Goal: Task Accomplishment & Management: Manage account settings

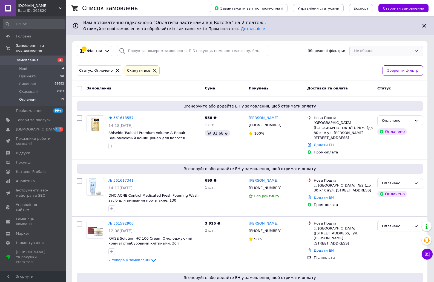
click at [390, 49] on div "Не обрано" at bounding box center [386, 51] width 74 height 11
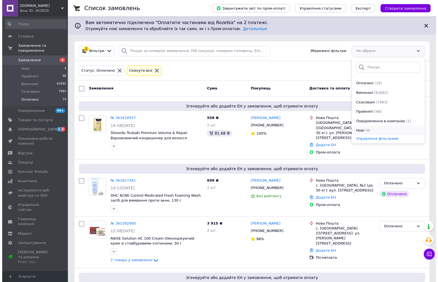
scroll to position [38, 0]
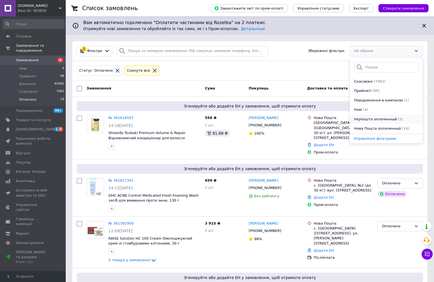
click at [373, 119] on span "Укрпошта оплаченный" at bounding box center [375, 119] width 43 height 5
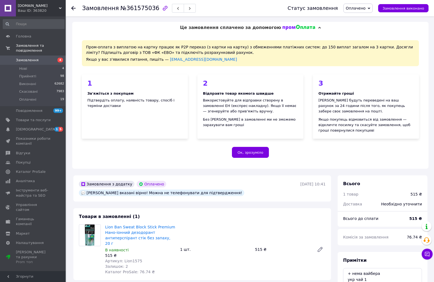
click at [132, 259] on span "Артикул: Lion1575" at bounding box center [123, 261] width 37 height 4
copy span "Lion1575"
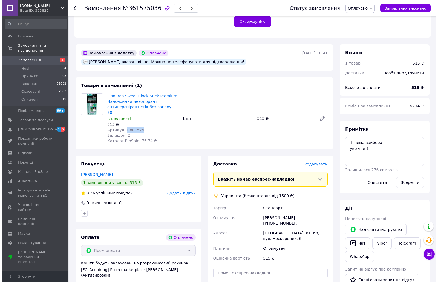
scroll to position [137, 0]
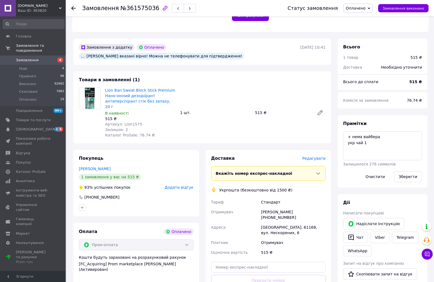
click at [318, 156] on span "Редагувати" at bounding box center [313, 158] width 23 height 4
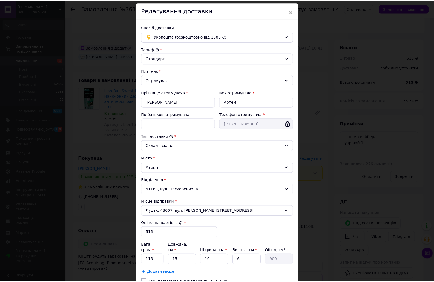
scroll to position [60, 0]
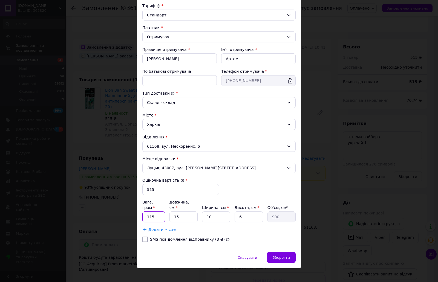
drag, startPoint x: 151, startPoint y: 212, endPoint x: 154, endPoint y: 212, distance: 3.3
click at [154, 212] on input "115" at bounding box center [153, 216] width 23 height 11
type input "120"
type input "1"
type input "60"
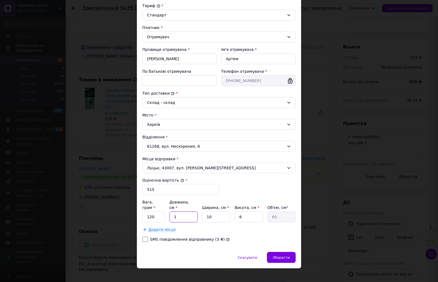
type input "16"
type input "960"
type input "16"
click at [280, 237] on div "Тариф * Стандарт Платник * Отримувач Прізвище отримувача * Василенко Ім'я отрим…" at bounding box center [218, 124] width 153 height 243
click at [285, 256] on span "Зберегти" at bounding box center [281, 258] width 17 height 4
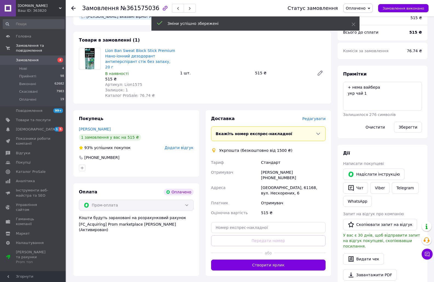
scroll to position [192, 0]
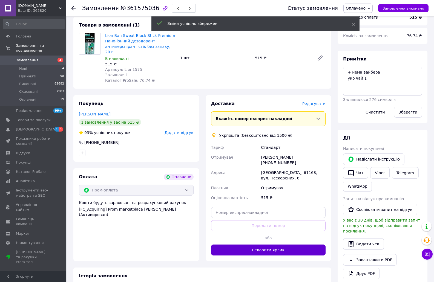
click at [269, 245] on button "Створити ярлик" at bounding box center [268, 250] width 115 height 11
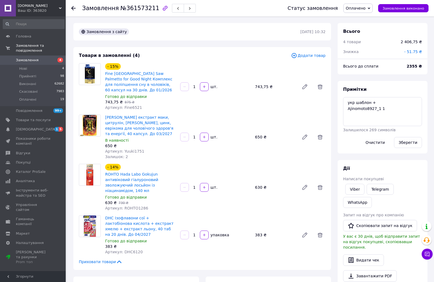
click at [134, 153] on span "Артикул: Yuuki1751" at bounding box center [124, 151] width 39 height 4
copy span "Yuuki1751"
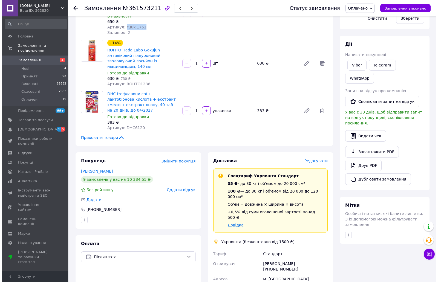
scroll to position [137, 0]
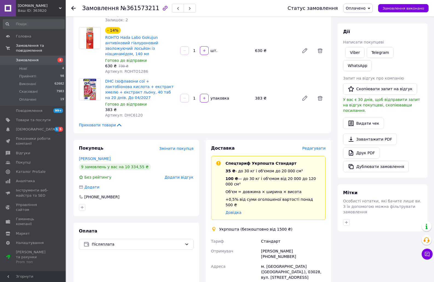
click at [318, 146] on span "Редагувати" at bounding box center [313, 148] width 23 height 4
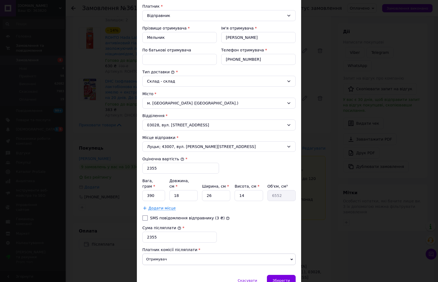
scroll to position [82, 0]
click at [149, 192] on input "390" at bounding box center [153, 195] width 23 height 11
type input "340"
type input "1"
type input "252"
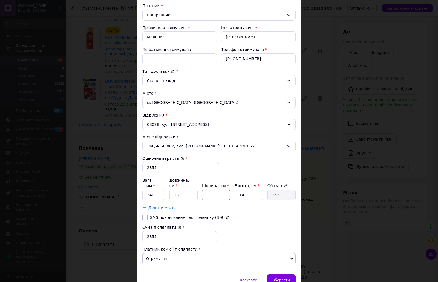
type input "17"
type input "4284"
type input "17"
type input "6"
type input "1836"
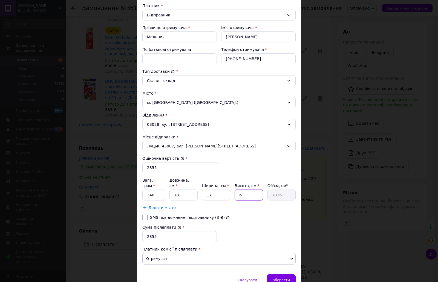
type input "6"
click at [274, 222] on div "Сума післяплати * 2355" at bounding box center [219, 233] width 158 height 22
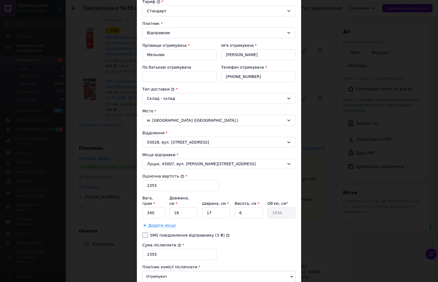
scroll to position [55, 0]
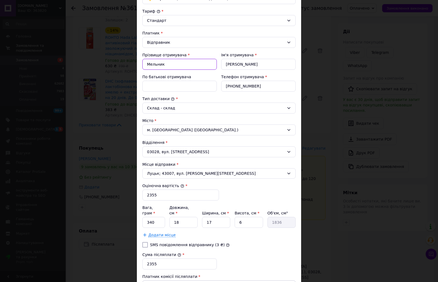
click at [156, 66] on input "Мельник" at bounding box center [179, 64] width 74 height 11
click at [231, 61] on input "Юлія" at bounding box center [258, 64] width 74 height 11
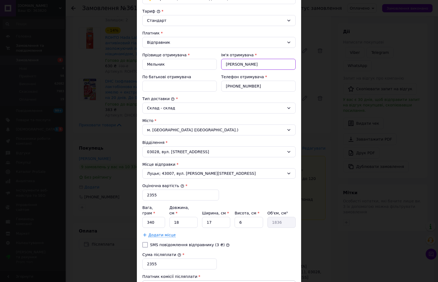
click at [229, 65] on input "Юлія" at bounding box center [258, 64] width 74 height 11
click at [232, 86] on input "[PHONE_NUMBER]" at bounding box center [258, 86] width 74 height 11
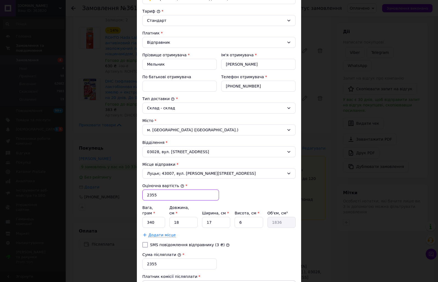
click at [148, 193] on input "2355" at bounding box center [180, 195] width 77 height 11
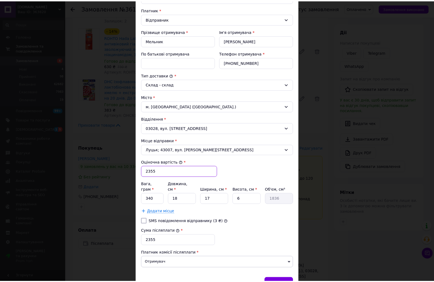
scroll to position [105, 0]
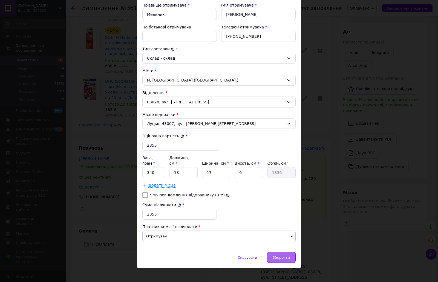
click at [283, 255] on div "Зберегти" at bounding box center [281, 257] width 29 height 11
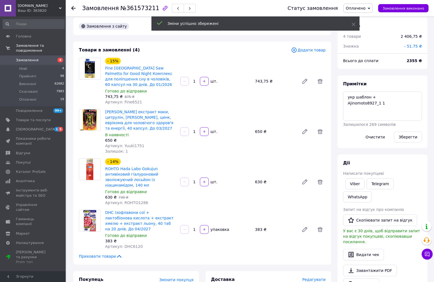
scroll to position [0, 0]
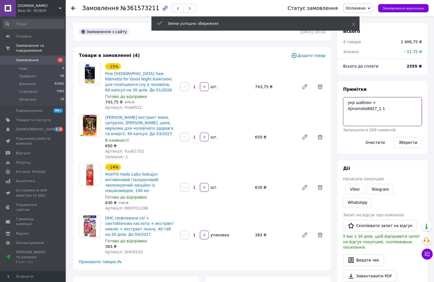
click at [385, 108] on textarea "укр шаблон + Ajinomoto8927_1 1" at bounding box center [382, 111] width 79 height 29
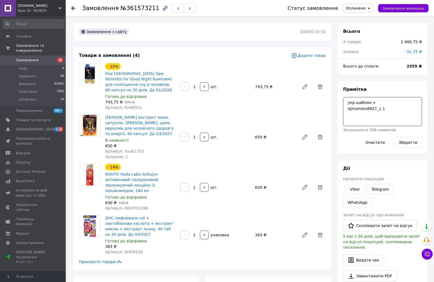
paste textarea "0505368909747"
type textarea "укр шаблон + Ajinomoto8927_1 1 0505368909747"
click at [408, 142] on button "Зберегти" at bounding box center [408, 142] width 28 height 11
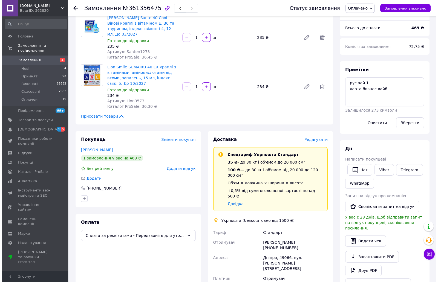
scroll to position [55, 0]
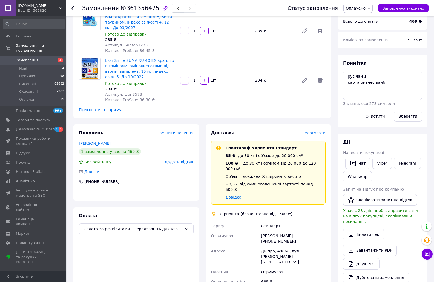
click at [315, 131] on span "Редагувати" at bounding box center [313, 133] width 23 height 4
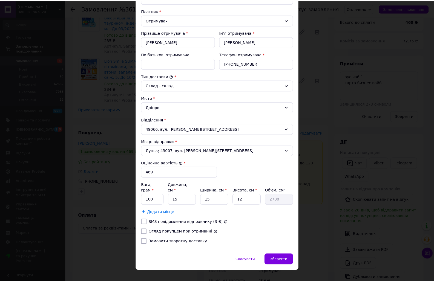
scroll to position [80, 0]
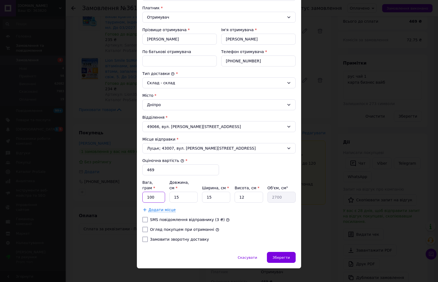
click at [148, 192] on input "100" at bounding box center [153, 197] width 23 height 11
type input "115"
type input "1"
type input "180"
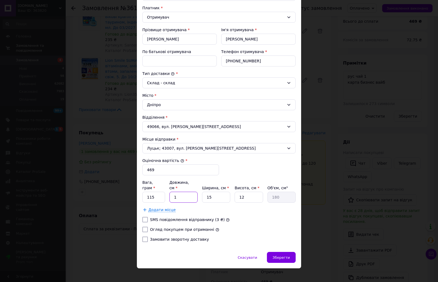
type input "16"
type input "2880"
type input "16"
type input "1"
type input "192"
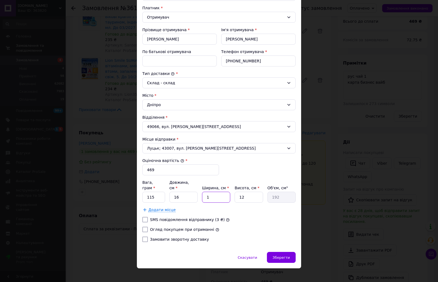
type input "10"
type input "1920"
type input "10"
type input "6"
type input "960"
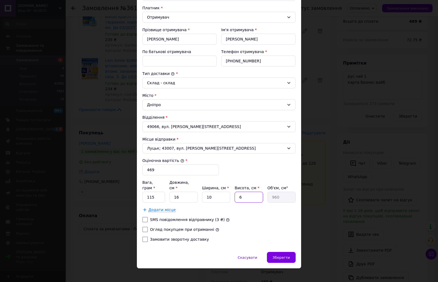
type input "6"
click at [256, 227] on div "Огляд покупцем при отриманні" at bounding box center [218, 229] width 155 height 5
click at [282, 256] on span "Зберегти" at bounding box center [281, 258] width 17 height 4
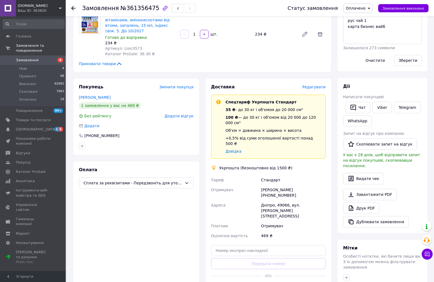
scroll to position [109, 0]
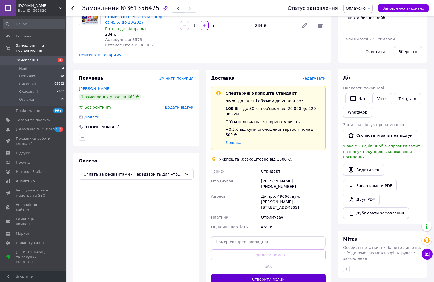
click at [271, 274] on button "Створити ярлик" at bounding box center [268, 279] width 115 height 11
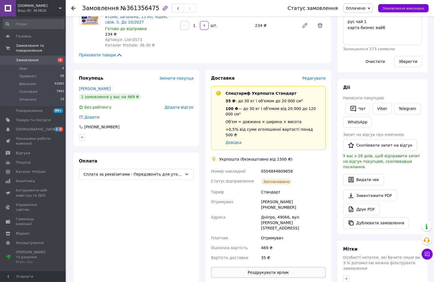
click at [271, 267] on button "Роздрукувати ярлик" at bounding box center [268, 272] width 115 height 11
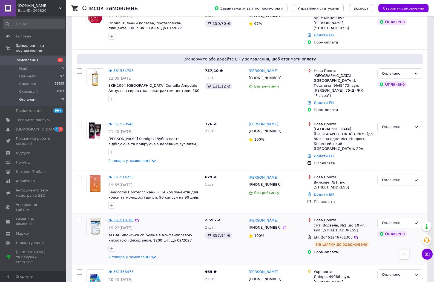
scroll to position [854, 0]
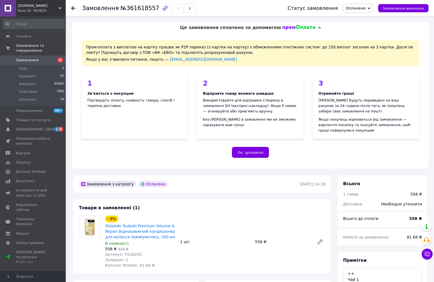
scroll to position [27, 0]
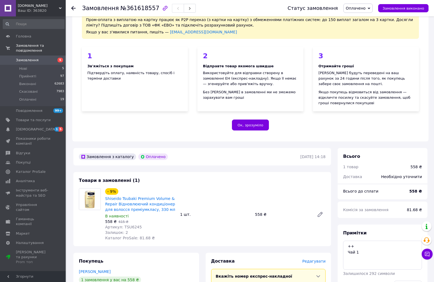
click at [136, 224] on div "Артикул: TSU6245" at bounding box center [140, 226] width 71 height 5
click at [132, 225] on span "Артикул: TSU6245" at bounding box center [123, 227] width 37 height 4
copy span "TSU6245"
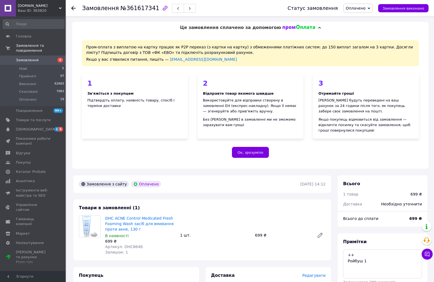
click at [131, 245] on span "Артикул: DHC8646" at bounding box center [123, 247] width 37 height 4
copy span "DHC8646"
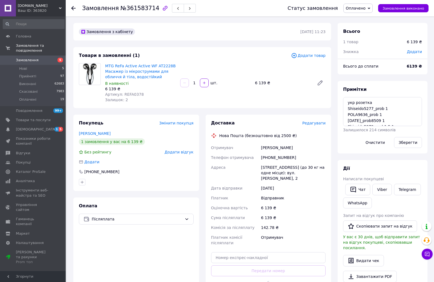
click at [132, 94] on span "Артикул: REFA0378" at bounding box center [124, 94] width 39 height 4
copy span "REFA0378"
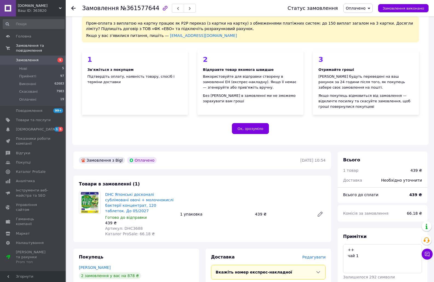
scroll to position [55, 0]
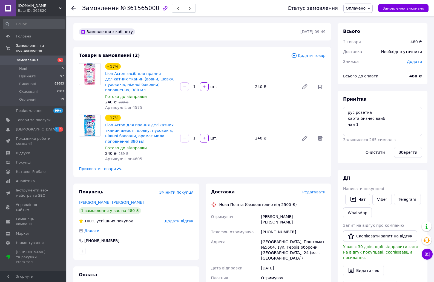
click at [132, 105] on span "Артикул: Lion4575" at bounding box center [123, 107] width 37 height 4
copy span "Lion4575"
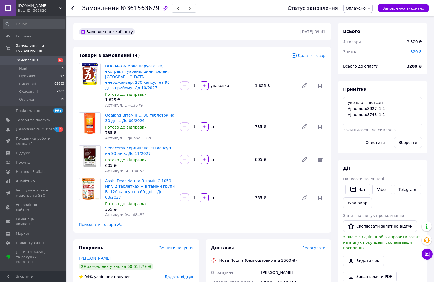
scroll to position [13, 0]
click at [135, 136] on span "Артикул: Ogaland_С270" at bounding box center [128, 138] width 47 height 4
copy span "Ogaland_С270"
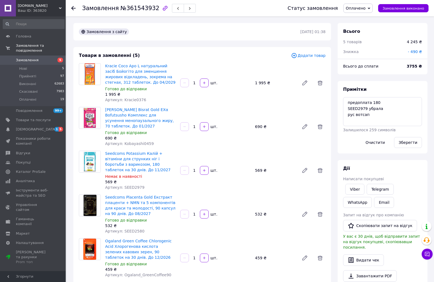
scroll to position [27, 0]
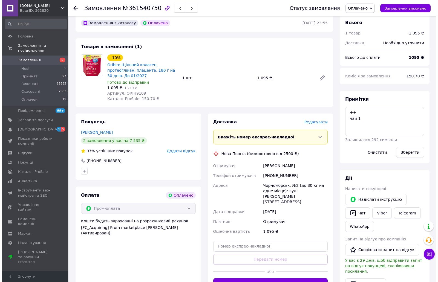
scroll to position [164, 0]
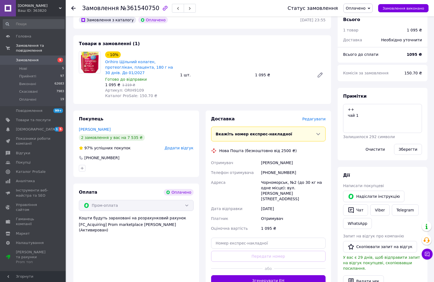
click at [317, 117] on span "Редагувати" at bounding box center [313, 119] width 23 height 4
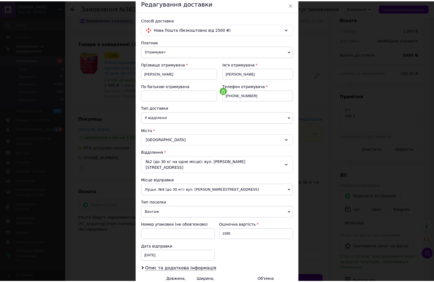
scroll to position [81, 0]
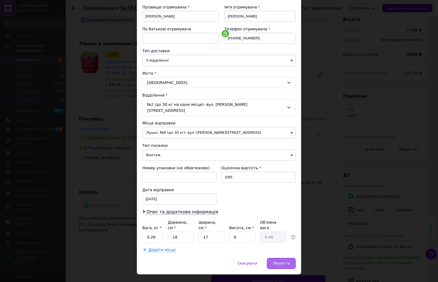
click at [282, 261] on span "Зберегти" at bounding box center [281, 263] width 17 height 4
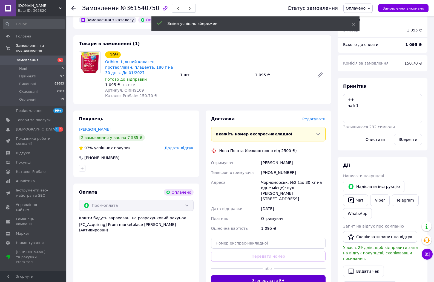
click at [273, 275] on button "Згенерувати ЕН" at bounding box center [268, 280] width 115 height 11
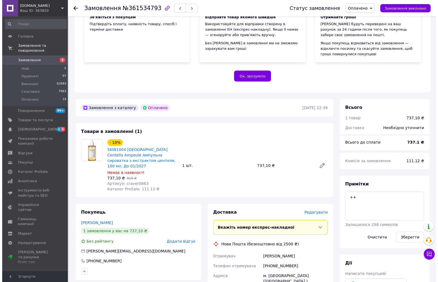
scroll to position [137, 0]
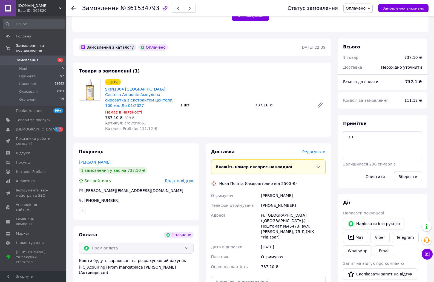
click at [315, 150] on span "Редагувати" at bounding box center [313, 152] width 23 height 4
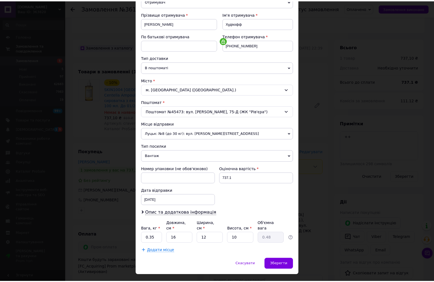
scroll to position [81, 0]
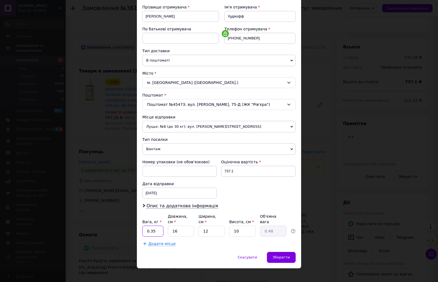
drag, startPoint x: 151, startPoint y: 227, endPoint x: 155, endPoint y: 228, distance: 4.5
click at [155, 228] on input "0.35" at bounding box center [152, 231] width 21 height 11
type input "0.32"
type input "1"
type input "0.1"
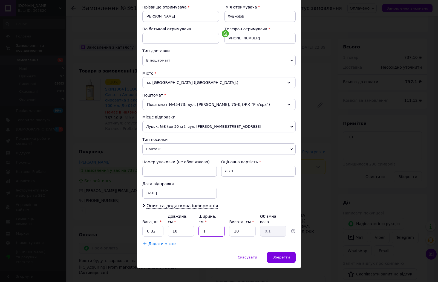
type input "10"
type input "0.4"
type input "10"
type input "6"
type input "0.24"
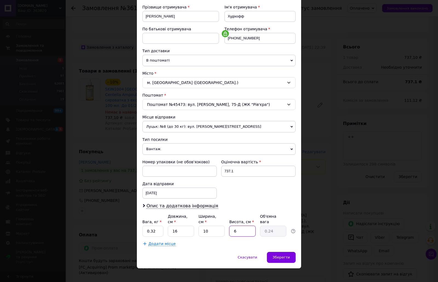
type input "6"
click at [210, 246] on div "Спосіб доставки Нова Пошта (безкоштовно від 2500 ₴) Платник Отримувач Відправни…" at bounding box center [219, 103] width 164 height 297
click at [274, 252] on div "Зберегти" at bounding box center [281, 257] width 29 height 11
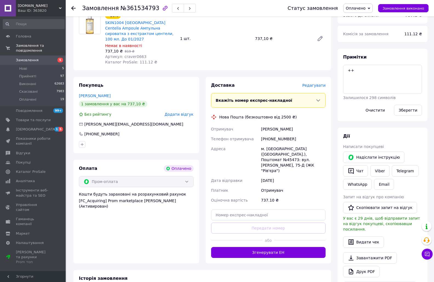
scroll to position [219, 0]
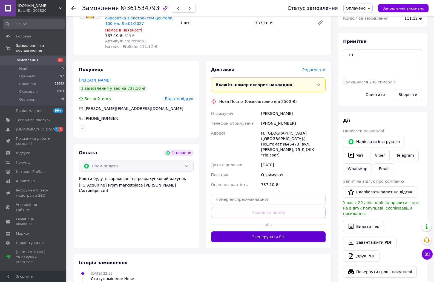
click at [276, 231] on button "Згенерувати ЕН" at bounding box center [268, 236] width 115 height 11
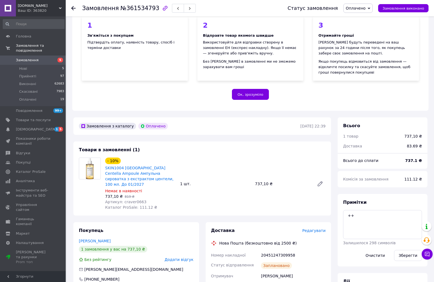
scroll to position [55, 0]
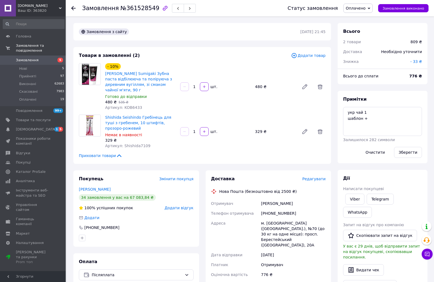
click at [131, 105] on span "Артикул: KOB6433" at bounding box center [123, 107] width 37 height 4
copy span "KOB6433"
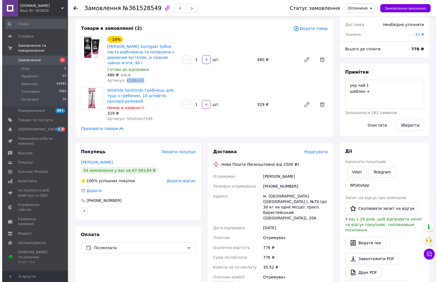
scroll to position [27, 0]
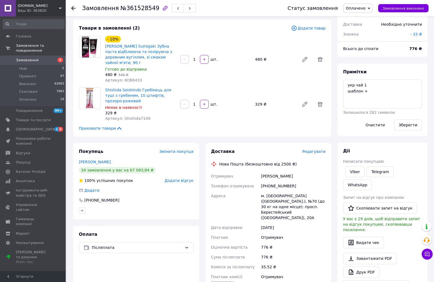
click at [318, 149] on span "Редагувати" at bounding box center [313, 151] width 23 height 4
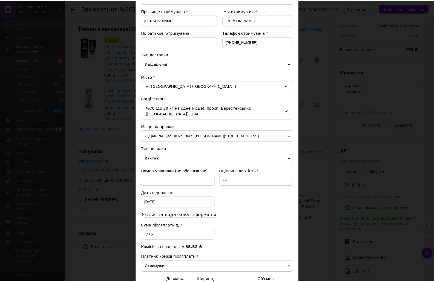
scroll to position [135, 0]
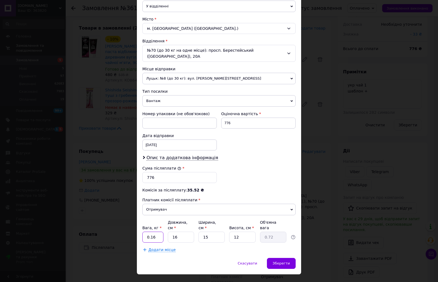
click at [151, 232] on input "0.16" at bounding box center [152, 237] width 21 height 11
type input "0.20"
type input "1"
type input "0.1"
type input "18"
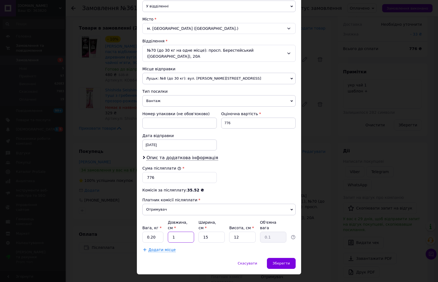
type input "0.81"
type input "18"
type input "1"
type input "0.1"
type input "17"
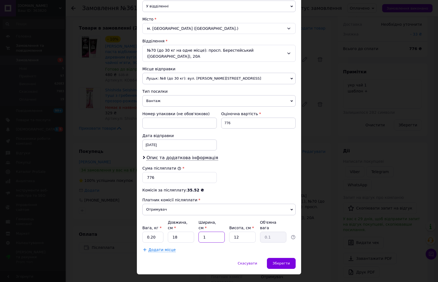
type input "0.92"
type input "17"
type input "6"
type input "0.46"
type input "6"
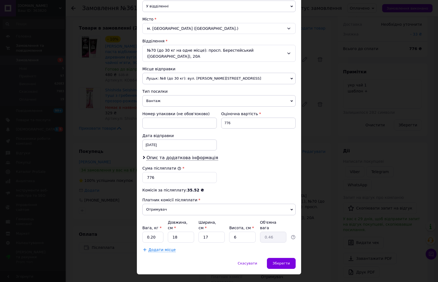
click at [196, 246] on div "Спосіб доставки Нова Пошта (безкоштовно від 2500 ₴) Платник Отримувач Відправни…" at bounding box center [219, 79] width 164 height 358
click at [280, 261] on span "Зберегти" at bounding box center [281, 263] width 17 height 4
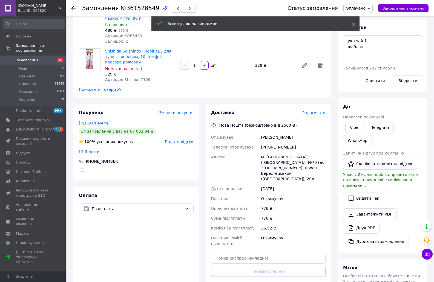
scroll to position [82, 0]
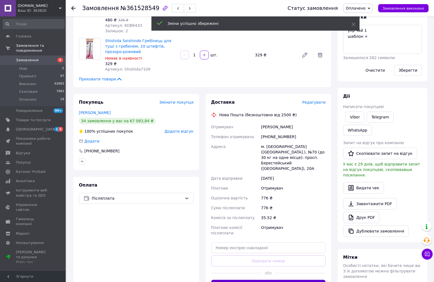
click at [270, 280] on button "Згенерувати ЕН" at bounding box center [268, 285] width 115 height 11
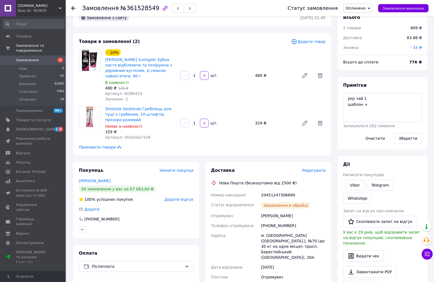
scroll to position [0, 0]
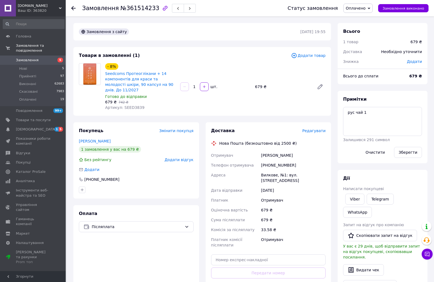
click at [321, 129] on span "Редагувати" at bounding box center [313, 131] width 23 height 4
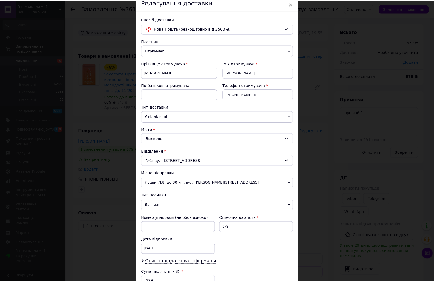
scroll to position [135, 0]
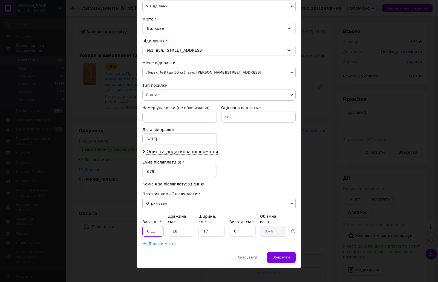
click at [159, 226] on input "0.13" at bounding box center [152, 231] width 21 height 11
type input "0.1"
type input "1"
type input "0.1"
type input "16"
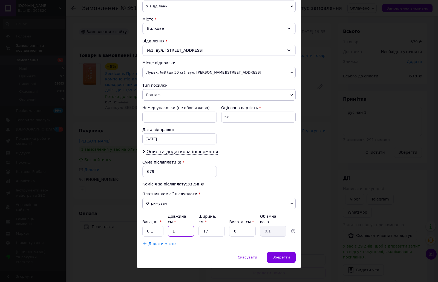
type input "0.41"
type input "16"
type input "1"
type input "0.1"
type input "10"
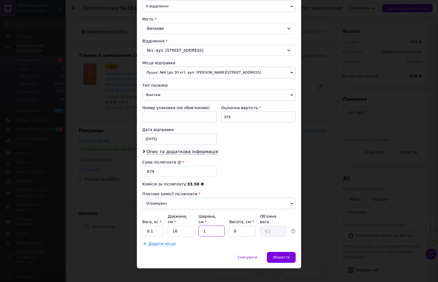
type input "0.24"
type input "10"
click at [214, 245] on div "Спосіб доставки Нова Пошта (безкоштовно від 2500 ₴) Платник Отримувач Відправни…" at bounding box center [219, 76] width 164 height 352
click at [282, 255] on span "Зберегти" at bounding box center [281, 257] width 17 height 4
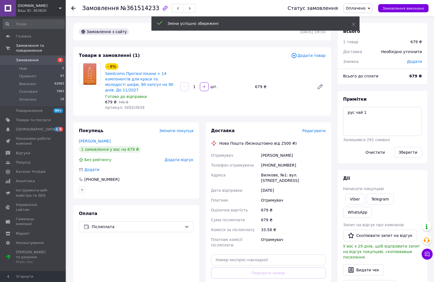
scroll to position [27, 0]
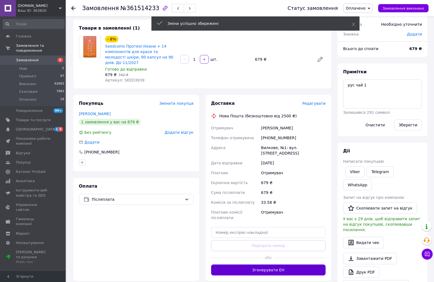
click at [266, 265] on button "Згенерувати ЕН" at bounding box center [268, 270] width 115 height 11
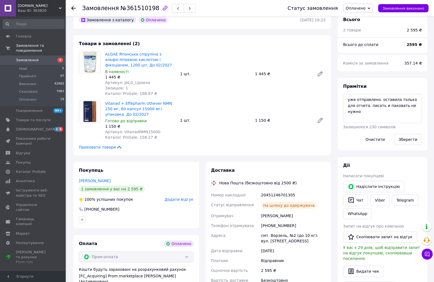
scroll to position [274, 0]
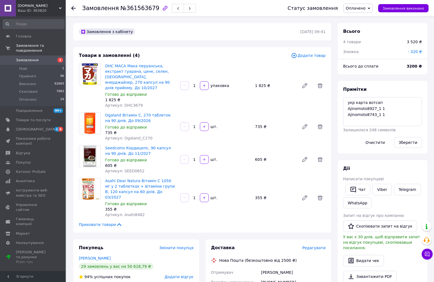
scroll to position [13, 0]
drag, startPoint x: 104, startPoint y: 109, endPoint x: 119, endPoint y: 110, distance: 15.4
click at [119, 111] on div "Ogaland Вітамін С, 270 таблеток на 90 днів. До 09/2026 Готово до відправки 735 …" at bounding box center [140, 126] width 75 height 31
copy link "Ogaland"
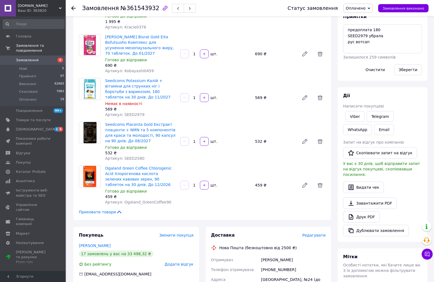
scroll to position [109, 0]
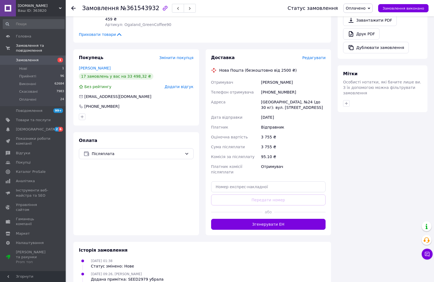
scroll to position [246, 0]
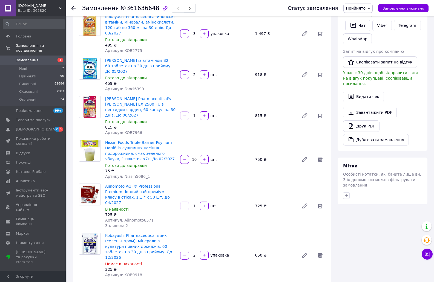
scroll to position [192, 0]
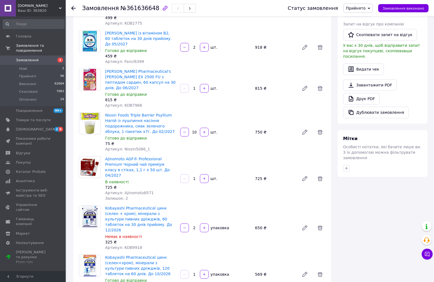
click at [138, 191] on span "Артикул: Ajinomoto8571" at bounding box center [129, 193] width 48 height 4
copy span "Ajinomoto8571"
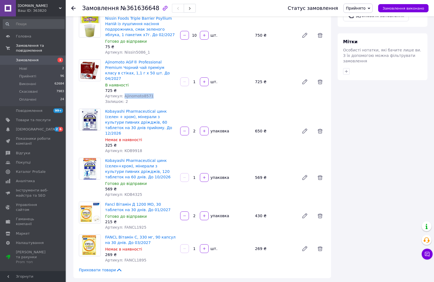
scroll to position [301, 0]
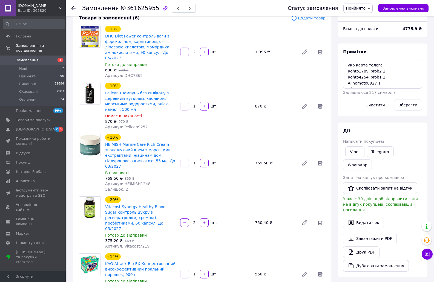
scroll to position [39, 0]
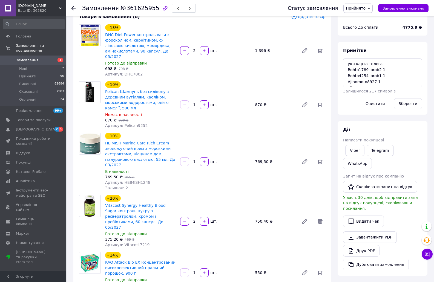
click at [138, 180] on span "Артикул: HEIMISH1248" at bounding box center [127, 182] width 45 height 4
copy span "HEIMISH1248"
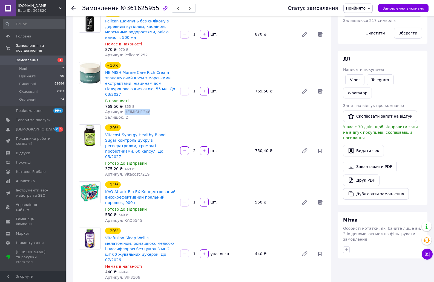
scroll to position [0, 0]
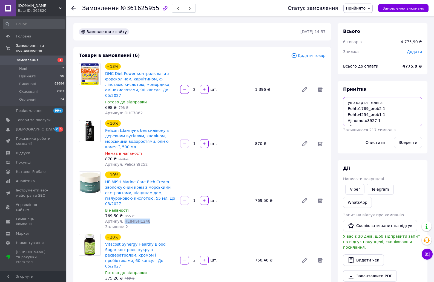
click at [366, 110] on textarea "укр карта телега Rohto1789_prob2 1 Rohto4254_prob1 1 Ajinomoto8927 1 убрала из …" at bounding box center [382, 111] width 79 height 29
click at [362, 115] on textarea "укр карта телега Rohto1789_prob2 1 Rohto4254_prob1 1 Ajinomoto8927 1 убрала из …" at bounding box center [382, 111] width 79 height 29
drag, startPoint x: 347, startPoint y: 121, endPoint x: 382, endPoint y: 124, distance: 34.6
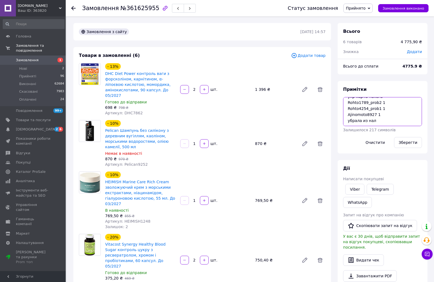
click at [382, 124] on textarea "укр карта телега Rohto1789_prob2 1 Rohto4254_prob1 1 Ajinomoto8927 1 убрала из …" at bounding box center [382, 111] width 79 height 29
type textarea "укр карта телега Rohto1789_prob2 1 Rohto4254_prob1 1 Ajinomoto8927 1 ОТЛОЖЕН"
click at [408, 140] on button "Зберегти" at bounding box center [408, 142] width 28 height 11
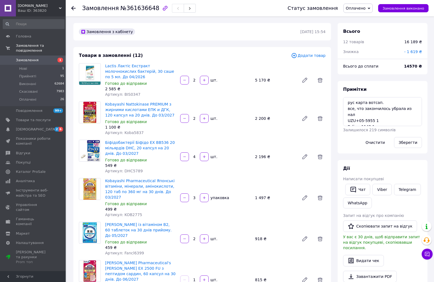
scroll to position [280, 0]
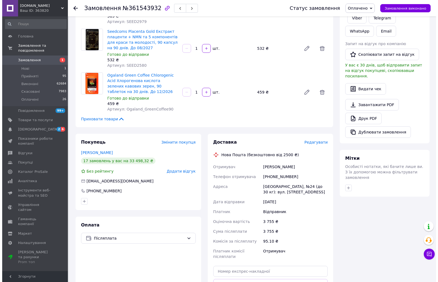
scroll to position [192, 0]
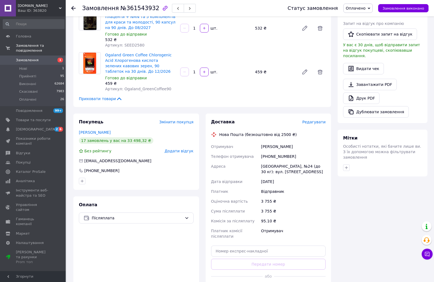
click at [315, 121] on span "Редагувати" at bounding box center [313, 122] width 23 height 4
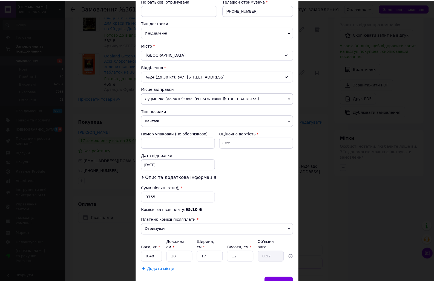
scroll to position [135, 0]
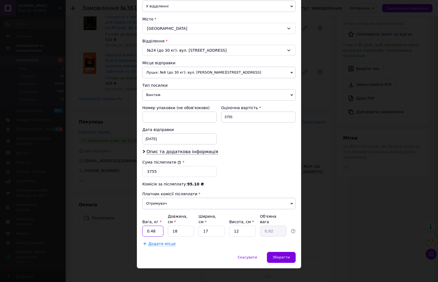
click at [156, 228] on input "0.48" at bounding box center [152, 231] width 21 height 11
type input "0.58"
type input "1"
type input "0.1"
type input "17"
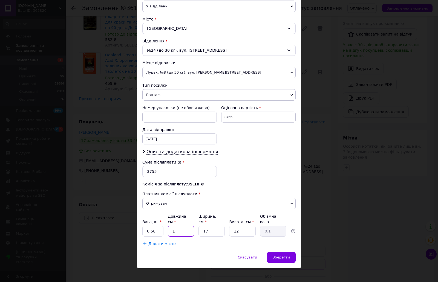
type input "0.87"
type input "17"
type input "1"
type input "0.1"
type input "14"
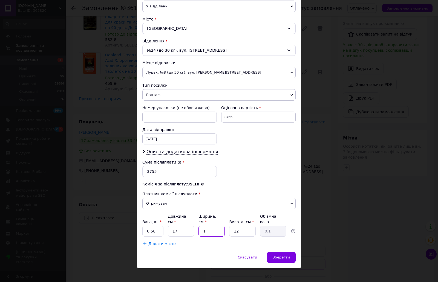
type input "0.71"
type input "14"
type input "1"
type input "0.1"
type input "15"
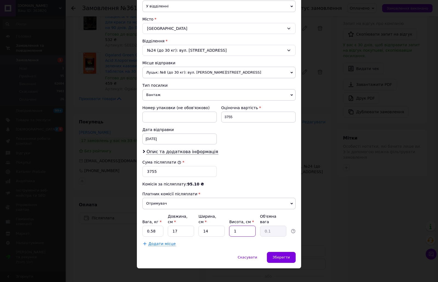
type input "0.89"
type input "15"
click at [211, 244] on div "Спосіб доставки Нова Пошта (безкоштовно від 2500 ₴) Платник Відправник Отримува…" at bounding box center [219, 76] width 164 height 352
click at [280, 255] on span "Зберегти" at bounding box center [281, 257] width 17 height 4
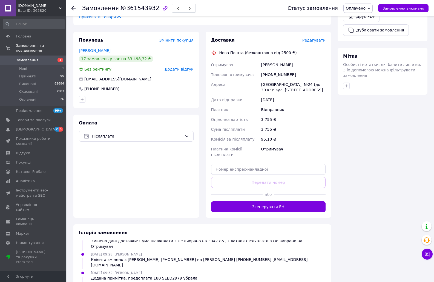
scroll to position [274, 0]
click at [273, 201] on button "Згенерувати ЕН" at bounding box center [268, 206] width 115 height 11
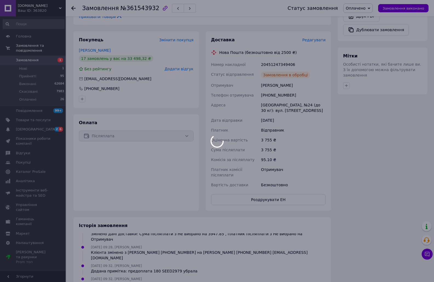
scroll to position [60, 0]
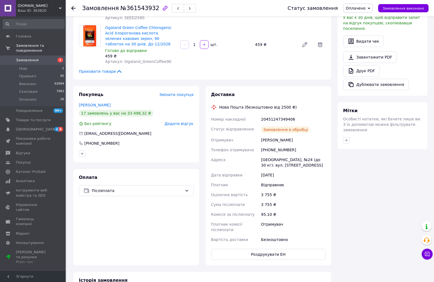
scroll to position [274, 0]
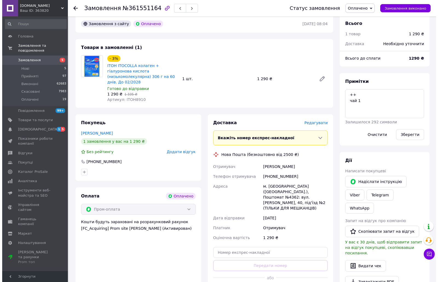
scroll to position [164, 0]
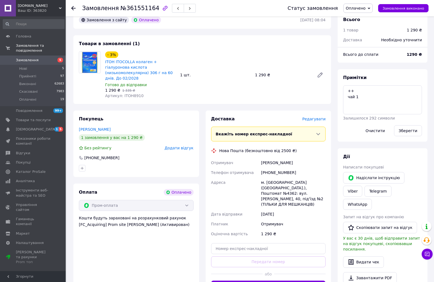
click at [317, 117] on span "Редагувати" at bounding box center [313, 119] width 23 height 4
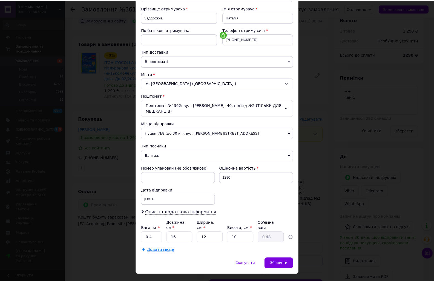
scroll to position [87, 0]
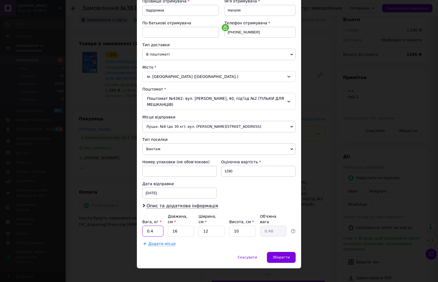
click at [155, 227] on input "0.4" at bounding box center [152, 231] width 21 height 11
type input "0.42"
type input "1"
type input "0.1"
type input "17"
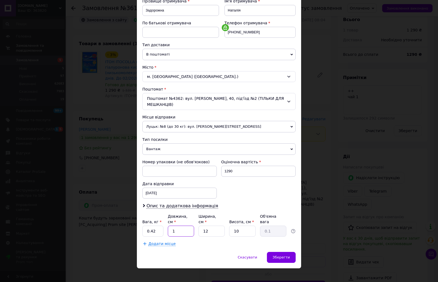
type input "0.51"
type input "17"
type input "1"
type input "0.1"
type input "12"
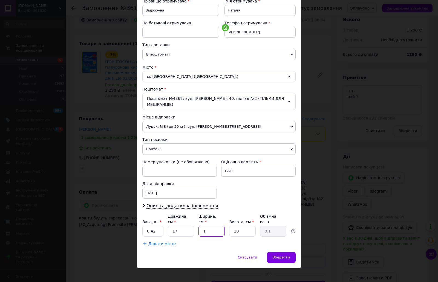
type input "0.51"
type input "1"
type input "0.1"
type input "11"
type input "0.56"
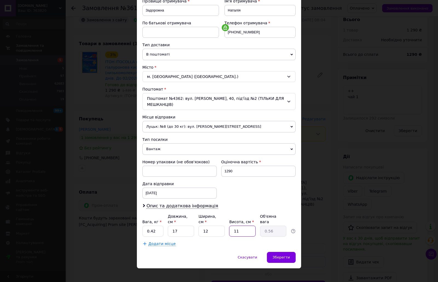
type input "11"
click at [191, 244] on div "Спосіб доставки Нова Пошта (безкоштовно від 2500 ₴) Платник Отримувач Відправни…" at bounding box center [219, 100] width 164 height 303
click at [277, 255] on span "Зберегти" at bounding box center [281, 257] width 17 height 4
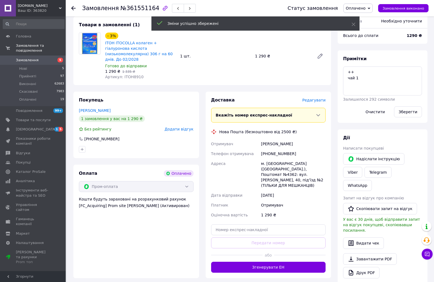
scroll to position [192, 0]
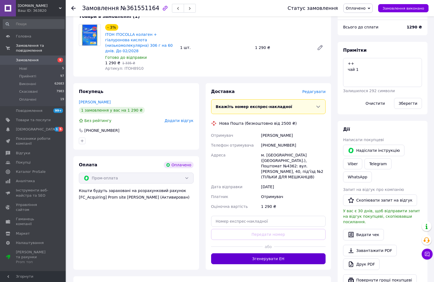
click at [270, 253] on button "Згенерувати ЕН" at bounding box center [268, 258] width 115 height 11
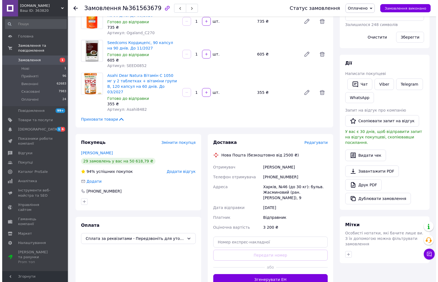
scroll to position [109, 0]
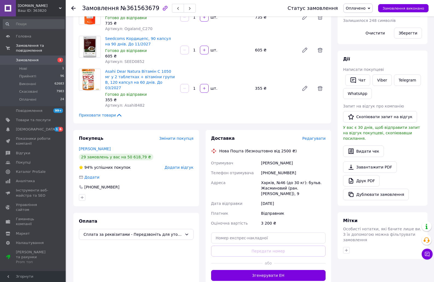
click at [321, 136] on span "Редагувати" at bounding box center [313, 138] width 23 height 4
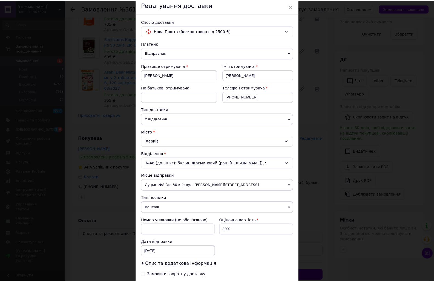
scroll to position [91, 0]
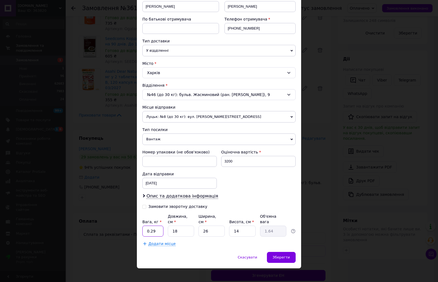
click at [159, 226] on input "0.29" at bounding box center [152, 231] width 21 height 11
type input "0.40"
type input "1"
type input "0.1"
type input "18"
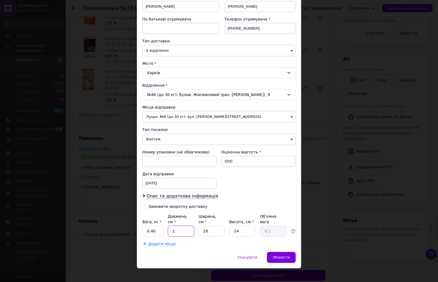
type input "1.64"
type input "1"
type input "0.1"
type input "17"
type input "1.07"
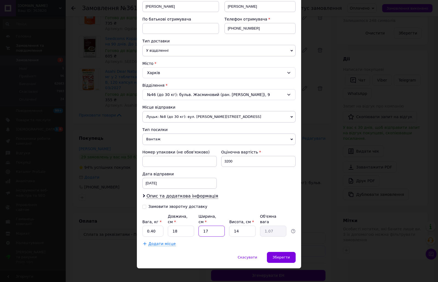
type input "17"
type input "6"
type input "0.46"
type input "6"
click at [203, 241] on div "Додати місце" at bounding box center [218, 243] width 153 height 5
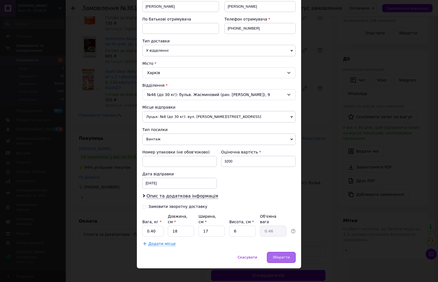
click at [278, 255] on span "Зберегти" at bounding box center [281, 257] width 17 height 4
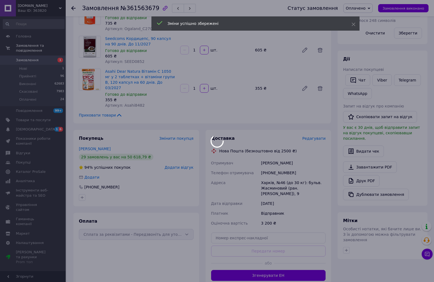
scroll to position [115, 0]
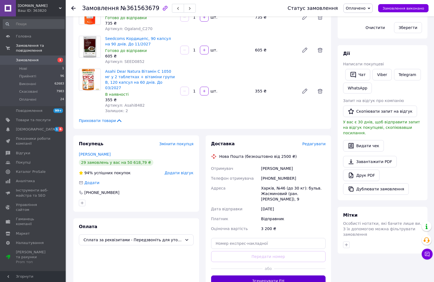
click at [275, 276] on button "Згенерувати ЕН" at bounding box center [268, 281] width 115 height 11
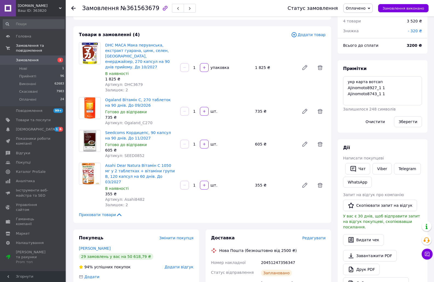
scroll to position [5, 0]
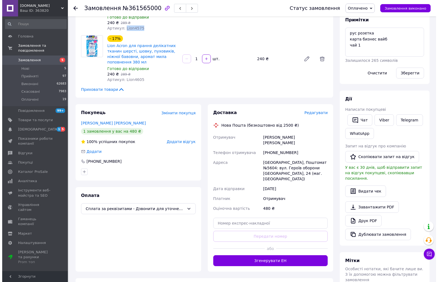
scroll to position [82, 0]
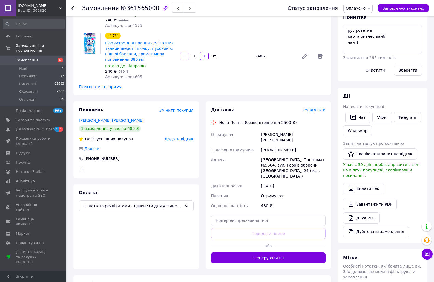
click at [315, 108] on span "Редагувати" at bounding box center [313, 110] width 23 height 4
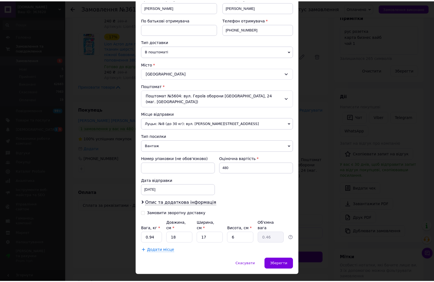
scroll to position [91, 0]
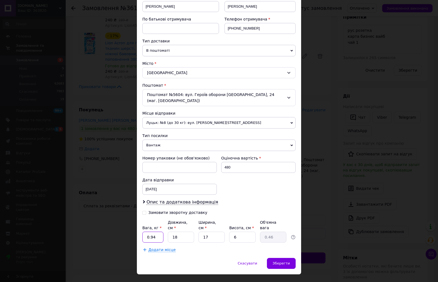
click at [156, 232] on input "0.94" at bounding box center [152, 237] width 21 height 11
type input "0.92"
type input "2"
type input "0.1"
type input "23"
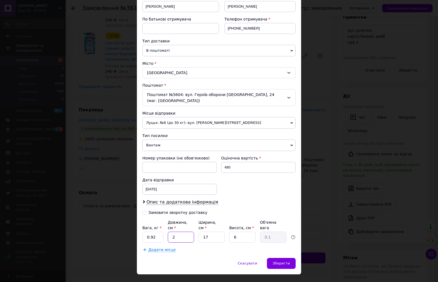
type input "0.59"
type input "23"
type input "1"
type input "0.1"
type input "17"
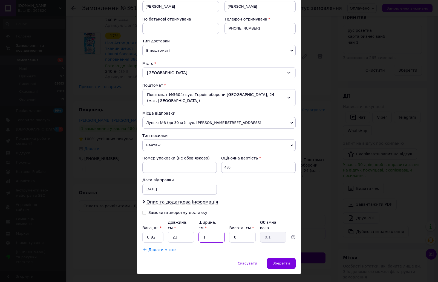
type input "0.59"
type input "9"
type input "0.88"
type input "9"
click at [220, 244] on div "Спосіб доставки Нова Пошта (безкоштовно від 2500 ₴) Платник Отримувач Відправни…" at bounding box center [219, 101] width 164 height 313
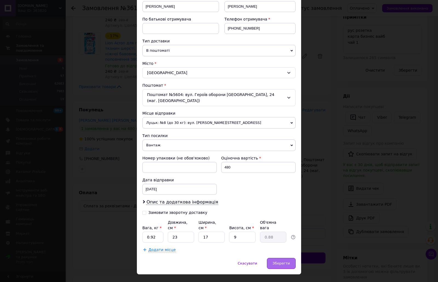
click at [280, 261] on span "Зберегти" at bounding box center [281, 263] width 17 height 4
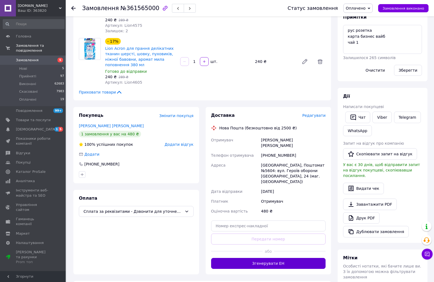
click at [269, 258] on button "Згенерувати ЕН" at bounding box center [268, 263] width 115 height 11
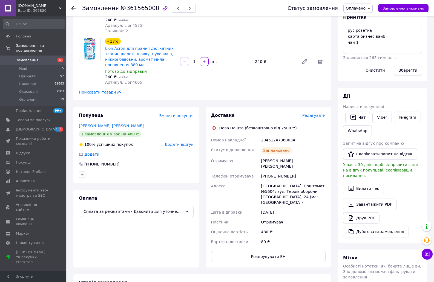
scroll to position [0, 0]
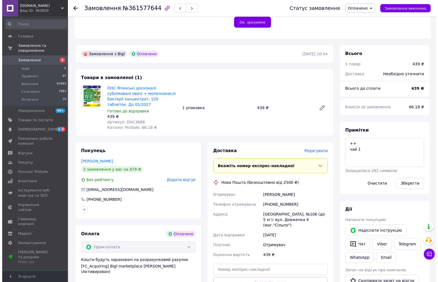
scroll to position [137, 0]
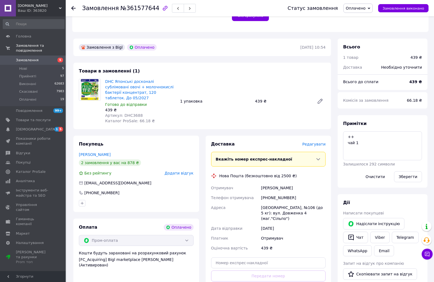
click at [318, 142] on span "Редагувати" at bounding box center [313, 144] width 23 height 4
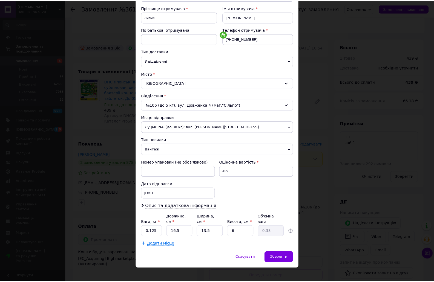
scroll to position [81, 0]
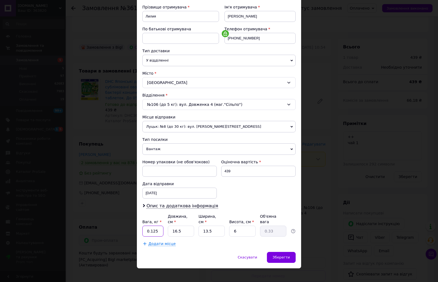
click at [155, 226] on input "0.125" at bounding box center [152, 231] width 21 height 11
type input "0.12"
type input "1"
type input "0.1"
type input "16"
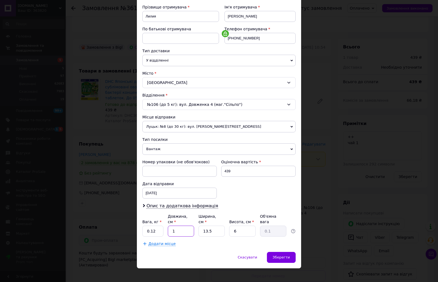
type input "0.32"
type input "16"
type input "1"
type input "0.1"
type input "10"
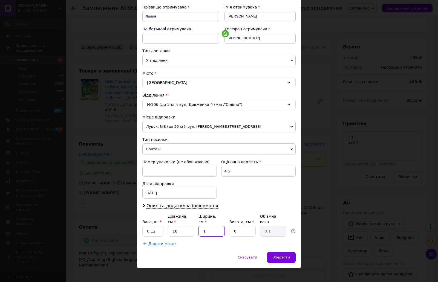
type input "0.24"
type input "10"
click at [211, 252] on div "Скасувати   Зберегти" at bounding box center [219, 260] width 164 height 16
click at [278, 255] on span "Зберегти" at bounding box center [281, 257] width 17 height 4
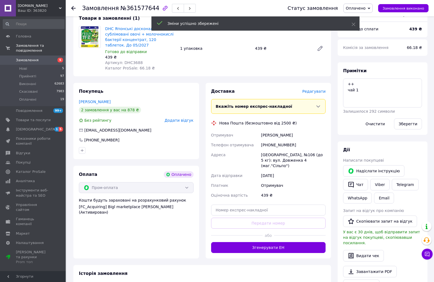
scroll to position [192, 0]
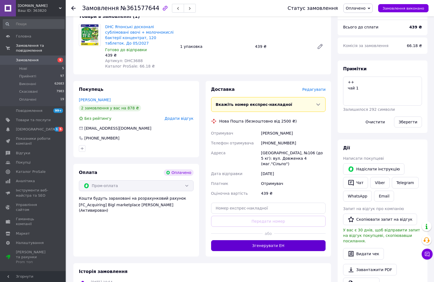
click at [271, 240] on button "Згенерувати ЕН" at bounding box center [268, 245] width 115 height 11
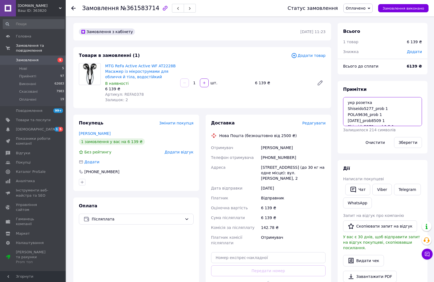
click at [351, 108] on textarea "укр розетка Shiseido5277_prob 1 POLA9636_prob 1 [DATE]_prob8509 1 Shiseido5979_…" at bounding box center [382, 111] width 79 height 29
click at [366, 115] on textarea "укр розетка Shiseido5277_prob 1 POLA9636_prob 1 [DATE]_prob8509 1 Shiseido5979_…" at bounding box center [382, 111] width 79 height 29
click at [364, 122] on textarea "укр розетка Shiseido5277_prob 1 POLA9636_prob 1 pola_prob8509 1 Shiseido5979_pr…" at bounding box center [382, 111] width 79 height 29
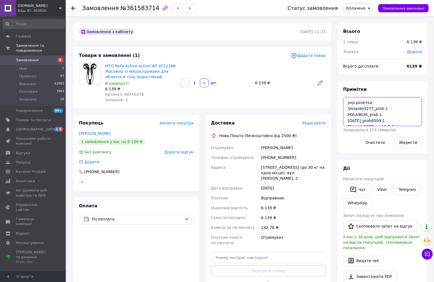
click at [364, 122] on textarea "укр розетка Shiseido5277_prob 1 POLA9636_prob 1 pola_prob8509 1 Shiseido5979_pr…" at bounding box center [382, 111] width 79 height 29
click at [361, 122] on textarea "укр розетка Shiseido5277_prob 1 POLA9636_prob 1 pola_prob8509 1 Shiseido5979_pr…" at bounding box center [382, 111] width 79 height 29
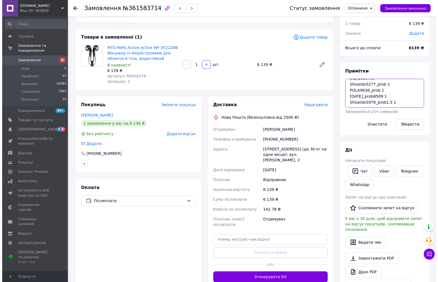
scroll to position [27, 0]
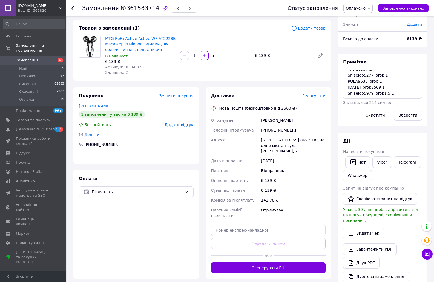
click at [314, 94] on span "Редагувати" at bounding box center [313, 96] width 23 height 4
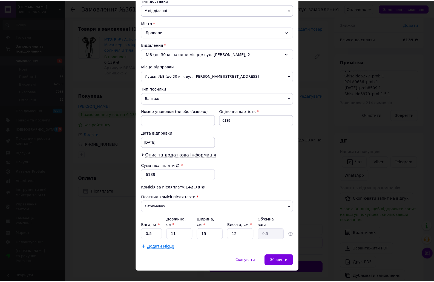
scroll to position [135, 0]
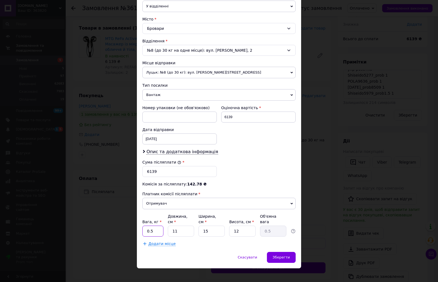
click at [159, 228] on input "0.5" at bounding box center [152, 231] width 21 height 11
type input "0.98"
type input "2"
type input "0.1"
type input "25"
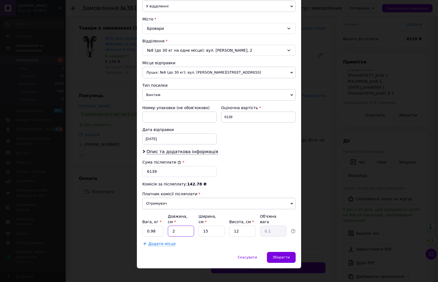
type input "1.13"
type input "25"
type input "1"
type input "0.1"
type input "19"
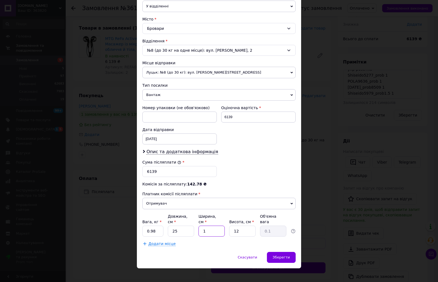
type input "1.43"
type input "19"
type input "1"
type input "0.12"
type input "16"
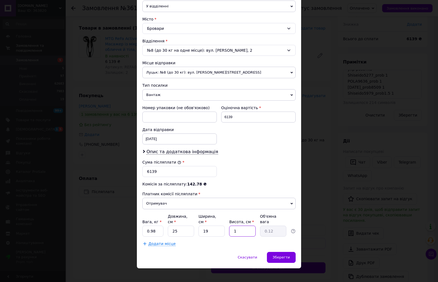
type input "1.9"
type input "16"
click at [189, 252] on div "Скасувати   Зберегти" at bounding box center [219, 260] width 164 height 16
click at [289, 253] on div "Зберегти" at bounding box center [281, 257] width 29 height 11
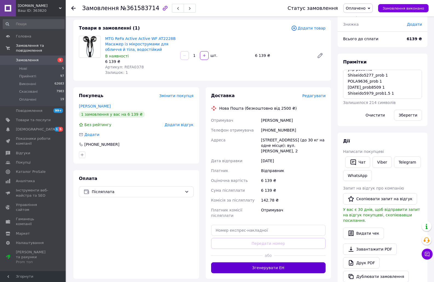
click at [276, 262] on button "Згенерувати ЕН" at bounding box center [268, 267] width 115 height 11
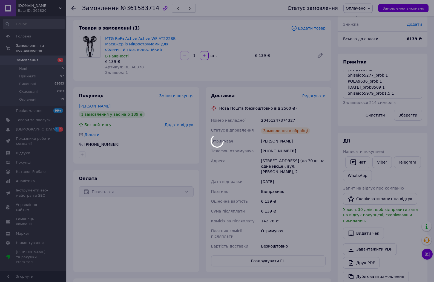
scroll to position [13, 0]
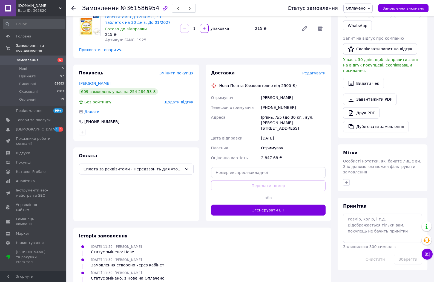
scroll to position [109, 0]
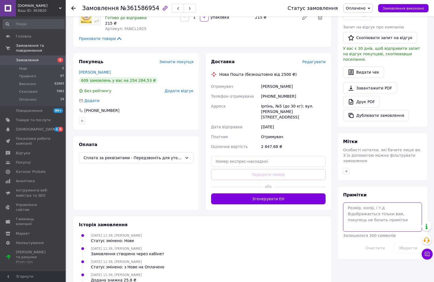
click at [360, 205] on textarea at bounding box center [382, 216] width 79 height 29
type textarea "ОТЛОЖЕН"
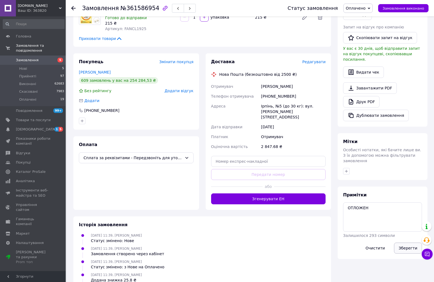
click at [403, 243] on button "Зберегти" at bounding box center [408, 248] width 28 height 11
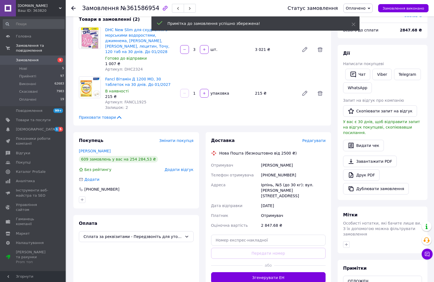
scroll to position [0, 0]
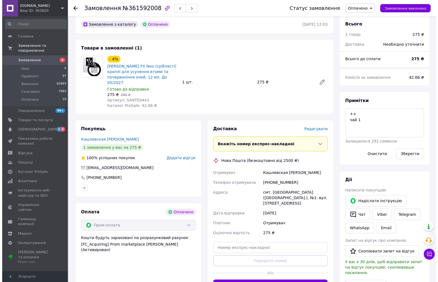
scroll to position [164, 0]
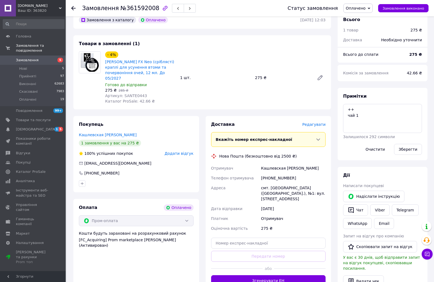
click at [317, 122] on span "Редагувати" at bounding box center [313, 124] width 23 height 4
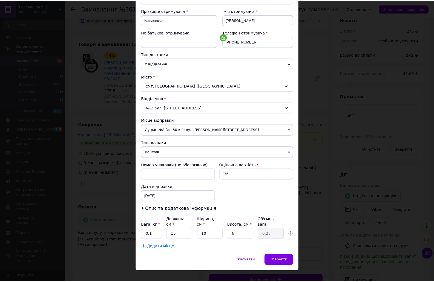
scroll to position [81, 0]
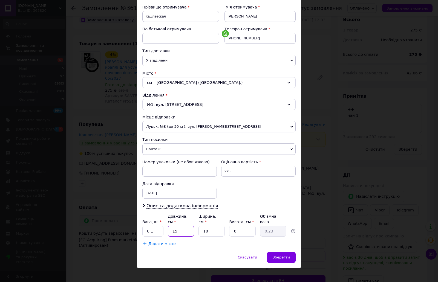
drag, startPoint x: 174, startPoint y: 224, endPoint x: 179, endPoint y: 225, distance: 4.8
click at [179, 226] on input "15" at bounding box center [181, 231] width 26 height 11
type input "16"
type input "0.24"
type input "16"
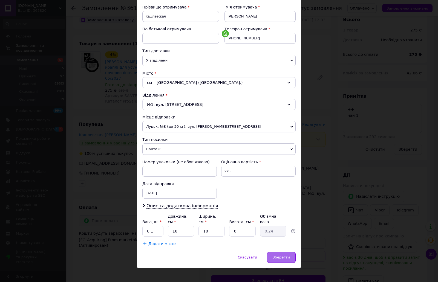
click at [276, 252] on div "Зберегти" at bounding box center [281, 257] width 29 height 11
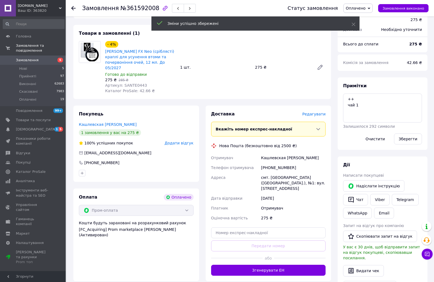
scroll to position [192, 0]
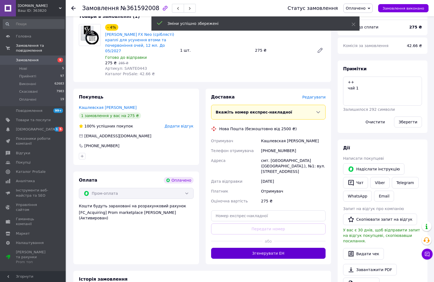
click at [267, 248] on button "Згенерувати ЕН" at bounding box center [268, 253] width 115 height 11
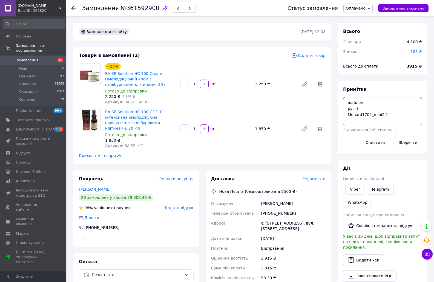
click at [363, 114] on textarea "шаблон рус + Menard1702_mini2 1" at bounding box center [382, 111] width 79 height 29
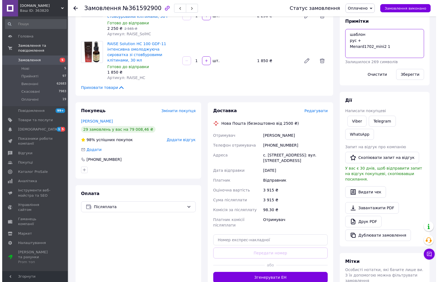
scroll to position [82, 0]
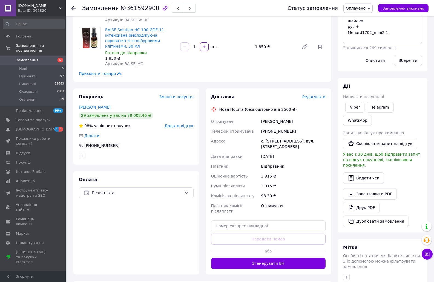
click at [321, 95] on span "Редагувати" at bounding box center [313, 97] width 23 height 4
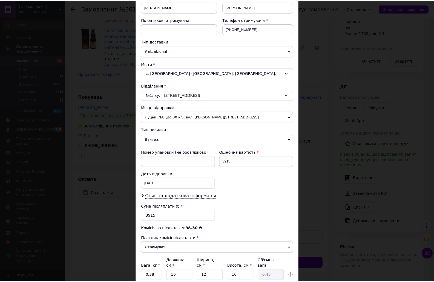
scroll to position [135, 0]
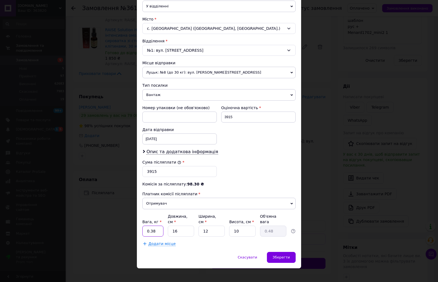
drag, startPoint x: 152, startPoint y: 225, endPoint x: 155, endPoint y: 227, distance: 3.5
click at [155, 227] on input "0.38" at bounding box center [152, 231] width 21 height 11
type input "0.34"
type input "1"
type input "0.1"
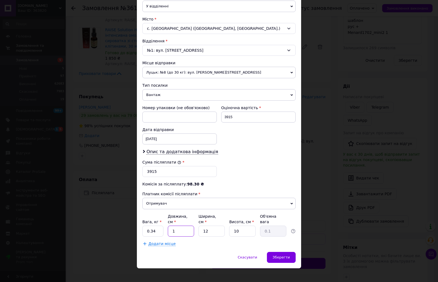
type input "17"
type input "0.51"
type input "17"
type input "1"
type input "0.1"
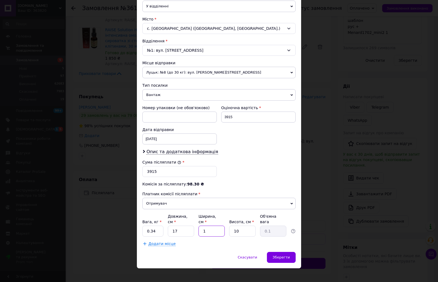
type input "12"
type input "0.51"
type input "1"
type input "0.1"
type input "11"
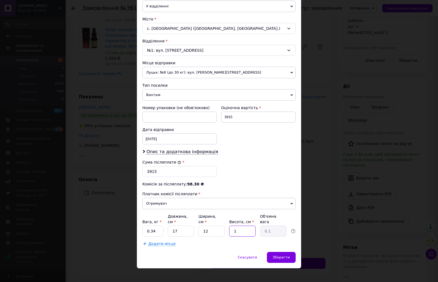
type input "0.56"
type input "11"
click at [214, 252] on div "Скасувати   Зберегти" at bounding box center [219, 260] width 164 height 16
click at [282, 252] on div "Зберегти" at bounding box center [281, 257] width 29 height 11
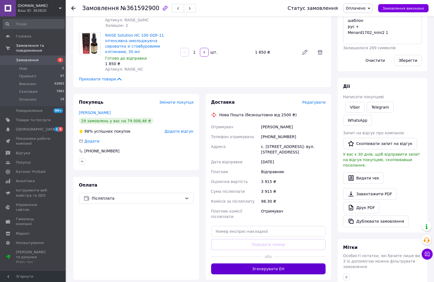
click at [271, 263] on button "Згенерувати ЕН" at bounding box center [268, 268] width 115 height 11
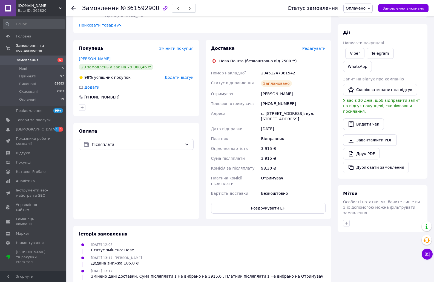
scroll to position [137, 0]
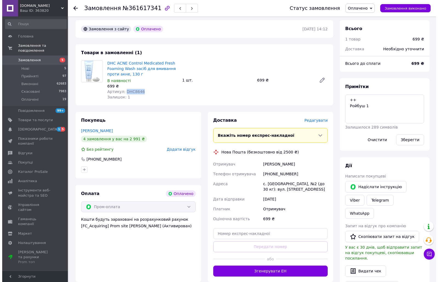
scroll to position [164, 0]
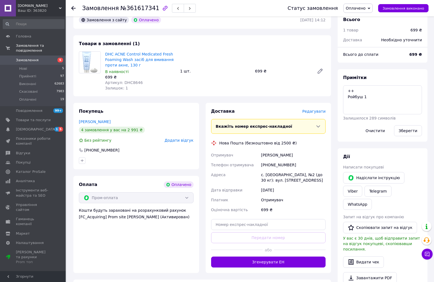
click at [318, 109] on span "Редагувати" at bounding box center [313, 111] width 23 height 4
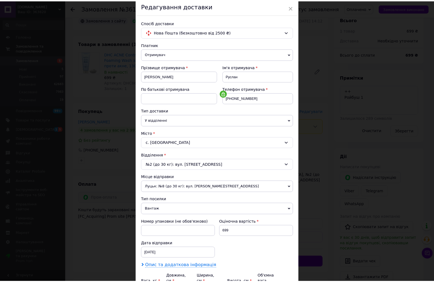
scroll to position [81, 0]
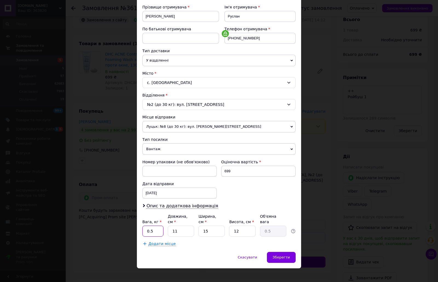
click at [151, 227] on input "0.5" at bounding box center [152, 231] width 21 height 11
type input "0.27"
type input "2"
type input "0.1"
type input "22"
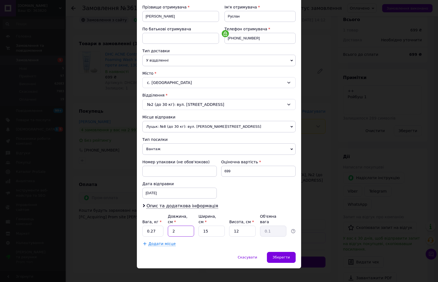
type input "0.99"
type input "22"
type input "1"
type input "0.1"
type input "10"
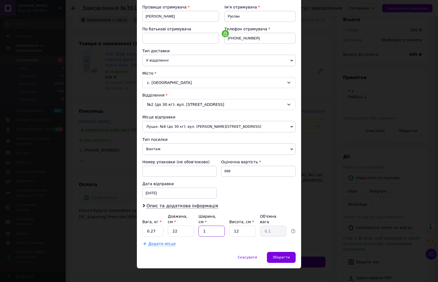
type input "0.66"
type input "10"
type input "1"
type input "0.1"
type input "10"
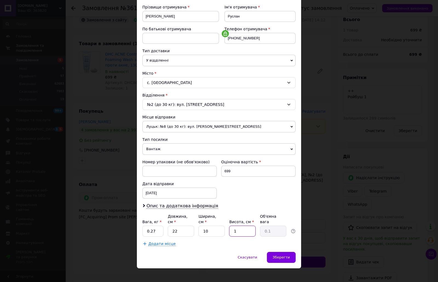
type input "0.55"
type input "10"
click at [204, 241] on div "Додати місце" at bounding box center [218, 243] width 153 height 5
click at [286, 255] on span "Зберегти" at bounding box center [281, 257] width 17 height 4
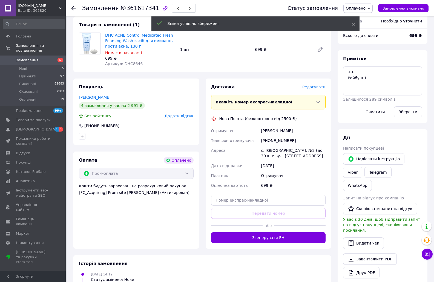
scroll to position [192, 0]
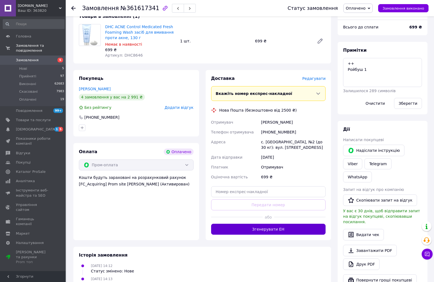
click at [268, 224] on button "Згенерувати ЕН" at bounding box center [268, 229] width 115 height 11
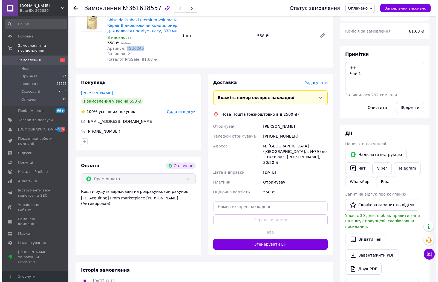
scroll to position [219, 0]
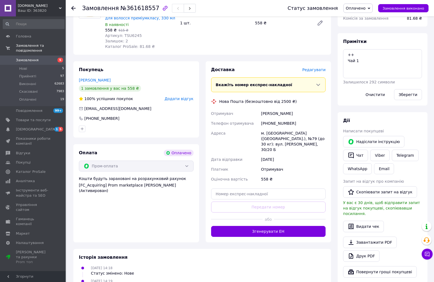
click at [319, 68] on span "Редагувати" at bounding box center [313, 70] width 23 height 4
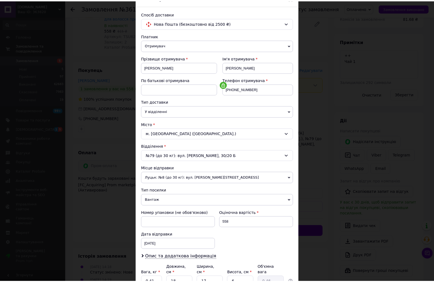
scroll to position [81, 0]
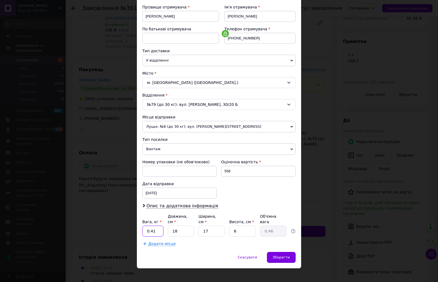
drag, startPoint x: 151, startPoint y: 228, endPoint x: 154, endPoint y: 228, distance: 2.9
click at [154, 228] on input "0.41" at bounding box center [152, 231] width 21 height 11
type input "0.42"
click at [279, 255] on span "Зберегти" at bounding box center [281, 257] width 17 height 4
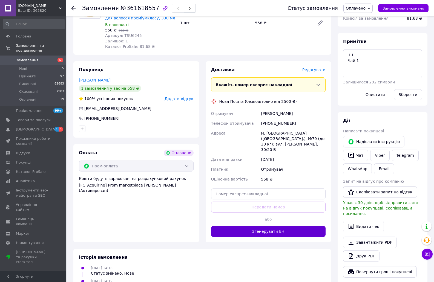
click at [275, 226] on button "Згенерувати ЕН" at bounding box center [268, 231] width 115 height 11
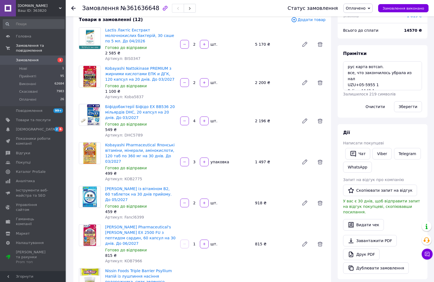
scroll to position [27, 0]
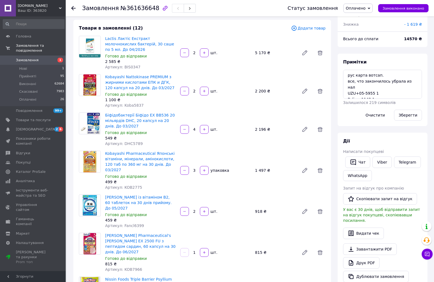
click at [132, 224] on span "Артикул: Fancl6399" at bounding box center [124, 226] width 39 height 4
copy span "Fancl6399"
drag, startPoint x: 348, startPoint y: 87, endPoint x: 372, endPoint y: 88, distance: 23.6
click at [372, 88] on textarea "рус карта вотсап. все, что закончилось убрала из нал UZU+05-5955 1 Pelican1142 1" at bounding box center [382, 84] width 79 height 29
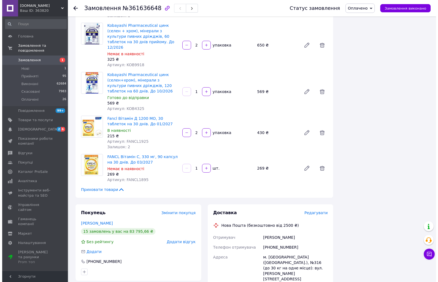
scroll to position [410, 0]
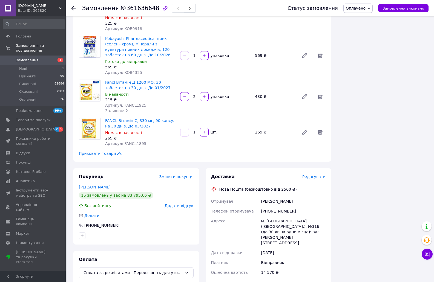
click at [320, 175] on span "Редагувати" at bounding box center [313, 177] width 23 height 4
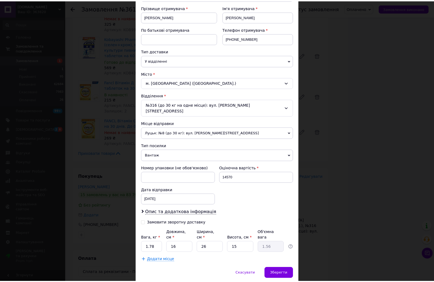
scroll to position [91, 0]
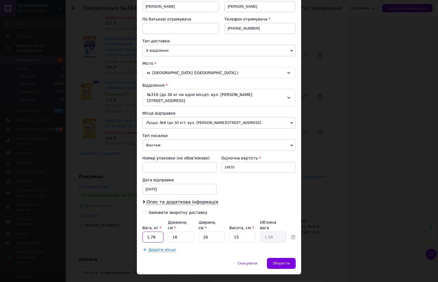
click at [150, 232] on input "1.78" at bounding box center [152, 237] width 21 height 11
type input "1.38"
type input "2"
type input "0.2"
type input "28"
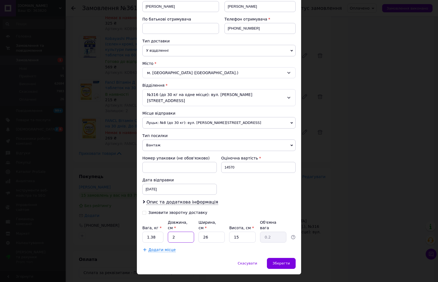
type input "2.73"
type input "28"
type input "2"
type input "0.21"
type input "20"
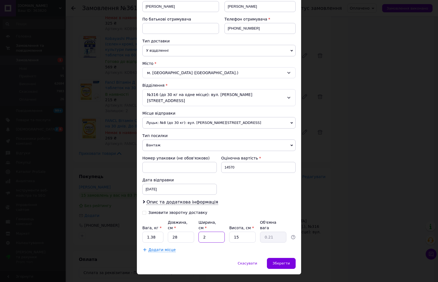
type input "2.1"
type input "20"
type input "1"
type input "0.14"
type input "13"
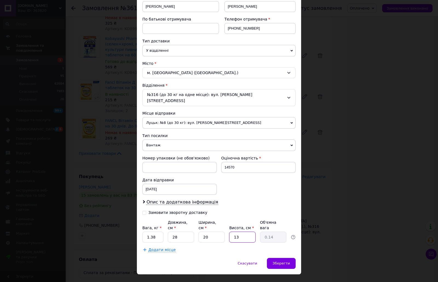
type input "1.82"
type input "13"
click at [210, 247] on div "Додати місце" at bounding box center [218, 249] width 153 height 5
click at [276, 261] on span "Зберегти" at bounding box center [281, 263] width 17 height 4
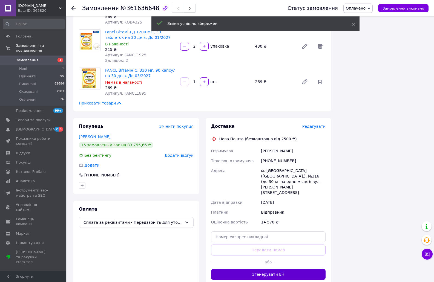
scroll to position [465, 0]
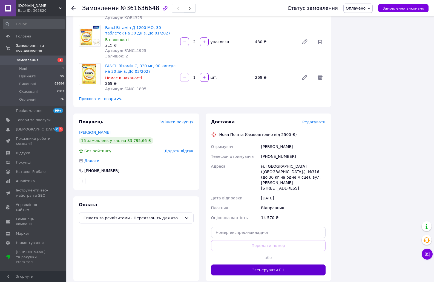
click at [269, 265] on button "Згенерувати ЕН" at bounding box center [268, 270] width 115 height 11
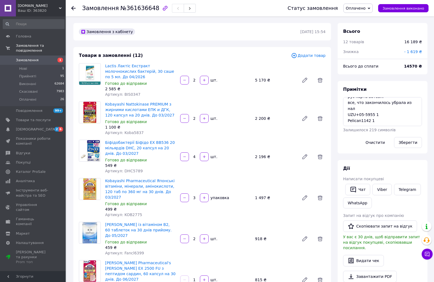
scroll to position [0, 0]
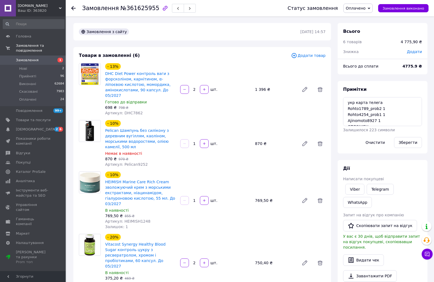
scroll to position [6, 0]
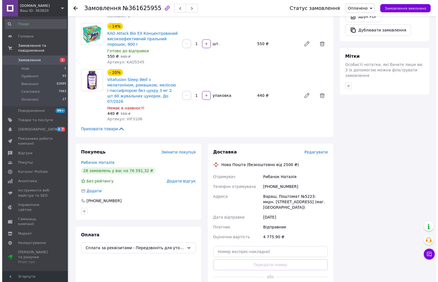
scroll to position [274, 0]
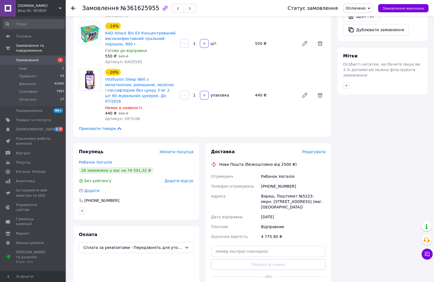
click at [315, 150] on span "Редагувати" at bounding box center [313, 152] width 23 height 4
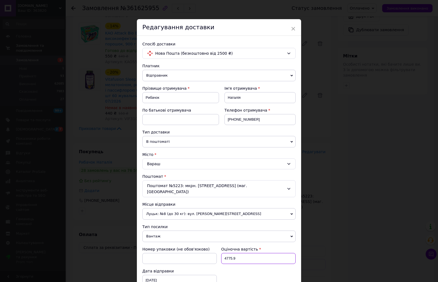
drag, startPoint x: 233, startPoint y: 252, endPoint x: 240, endPoint y: 256, distance: 8.1
click at [240, 256] on input "4775.9" at bounding box center [258, 258] width 74 height 11
type input "4776"
click at [261, 263] on div "Номер упаковки (не обов'язково) Оціночна вартість 4776 Дата відправки 12.09.202…" at bounding box center [219, 266] width 158 height 44
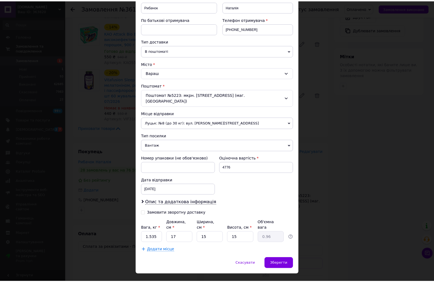
scroll to position [91, 0]
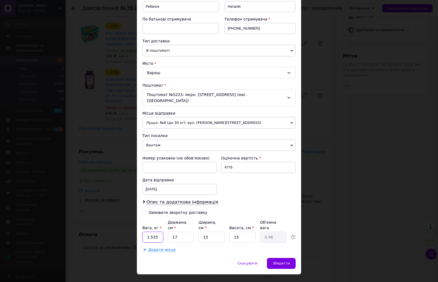
click at [162, 232] on div "Платник Відправник Отримувач Прізвище отримувача Рибачок Ім'я отримувача Наталі…" at bounding box center [218, 112] width 153 height 280
type input "2.54"
type input "3"
type input "0.17"
type input "31"
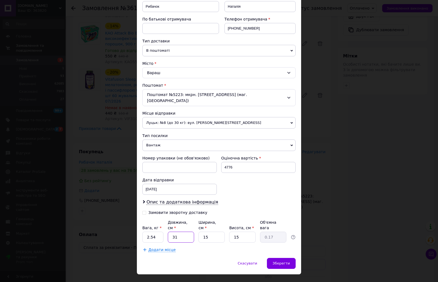
type input "1.74"
type input "31"
type input "2"
type input "0.23"
type input "23"
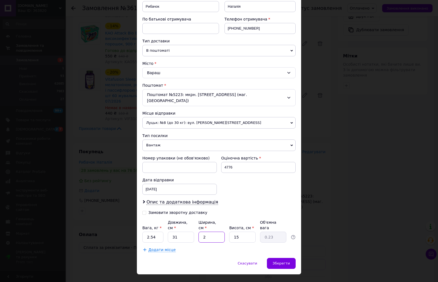
type input "2.67"
type input "23"
type input "1"
type input "0.18"
type input "13"
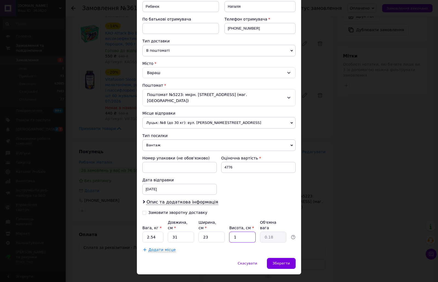
type input "2.32"
type input "13"
click at [210, 258] on div "Скасувати   Зберегти" at bounding box center [219, 266] width 164 height 16
click at [289, 261] on span "Зберегти" at bounding box center [281, 263] width 17 height 4
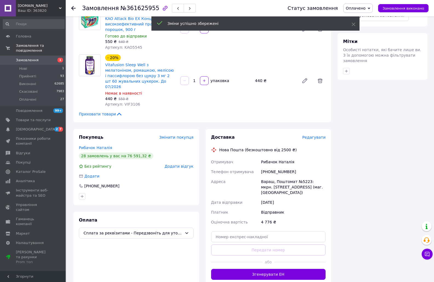
scroll to position [301, 0]
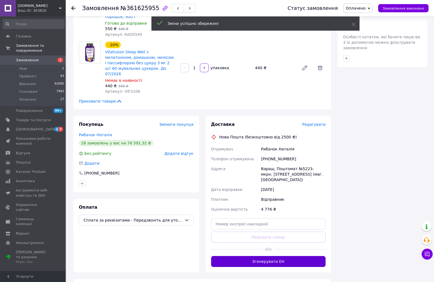
click at [259, 256] on button "Згенерувати ЕН" at bounding box center [268, 261] width 115 height 11
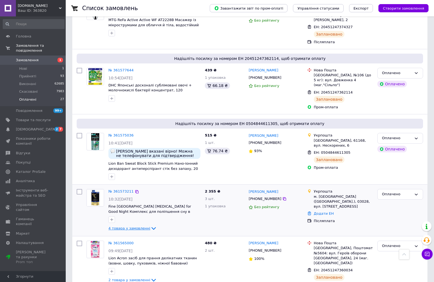
scroll to position [793, 0]
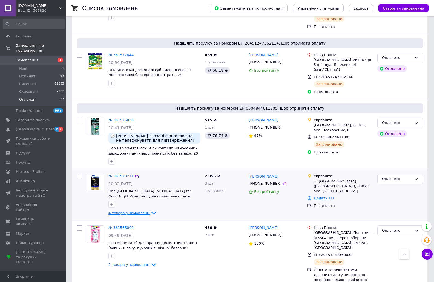
click at [122, 211] on span "4 товара у замовленні" at bounding box center [129, 213] width 42 height 4
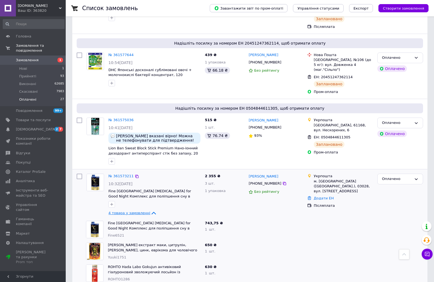
click at [122, 211] on span "4 товара у замовленні" at bounding box center [129, 213] width 42 height 4
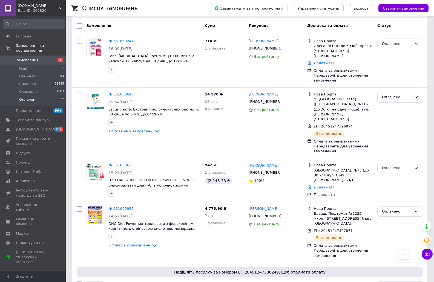
scroll to position [0, 0]
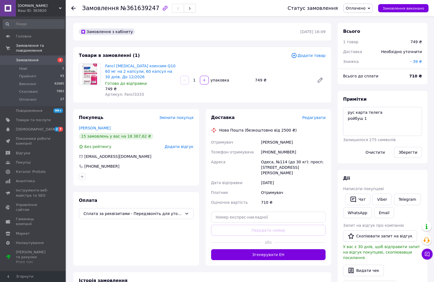
click at [129, 94] on span "Артикул: Fancl3333" at bounding box center [124, 94] width 39 height 4
copy span "Fancl3333"
click at [314, 119] on span "Редагувати" at bounding box center [313, 117] width 23 height 4
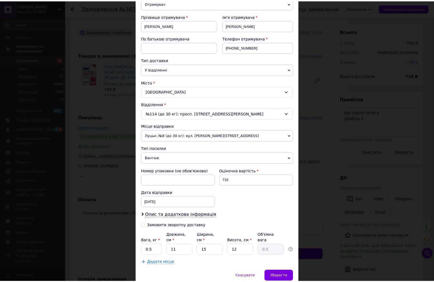
scroll to position [91, 0]
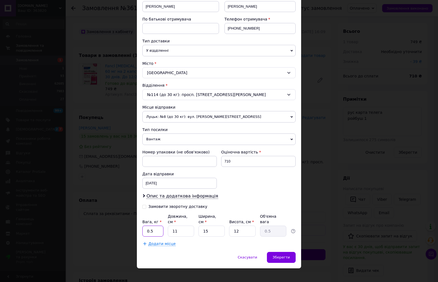
click at [155, 226] on input "0.5" at bounding box center [152, 231] width 21 height 11
type input "0.1"
type input "1"
type input "0.1"
type input "16"
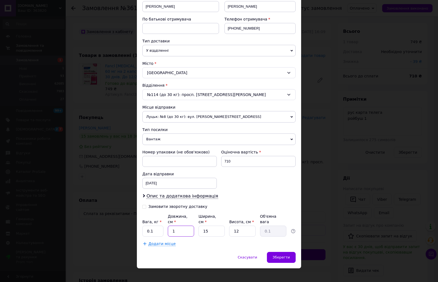
type input "0.72"
type input "16"
type input "1"
type input "0.1"
type input "10"
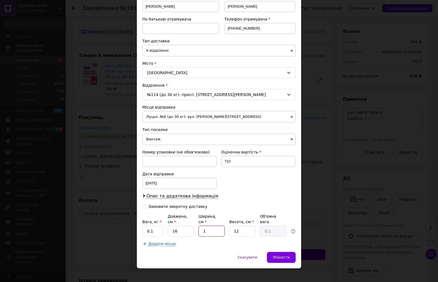
type input "0.48"
type input "10"
type input "6"
type input "0.24"
type input "6"
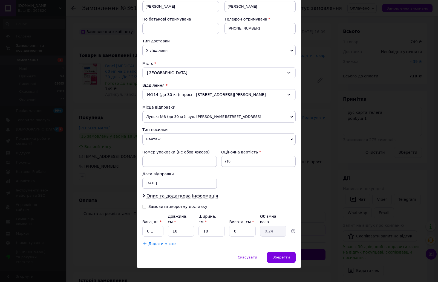
click at [193, 241] on div "Додати місце" at bounding box center [218, 243] width 153 height 5
click at [286, 255] on span "Зберегти" at bounding box center [281, 257] width 17 height 4
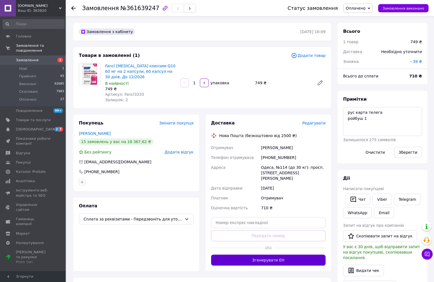
click at [275, 255] on button "Згенерувати ЕН" at bounding box center [268, 260] width 115 height 11
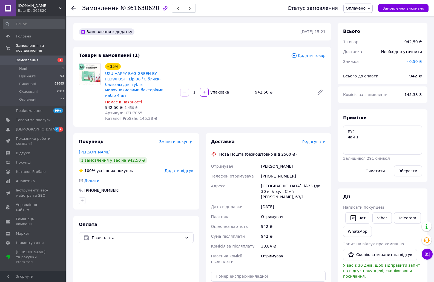
click at [317, 140] on span "Редагувати" at bounding box center [313, 142] width 23 height 4
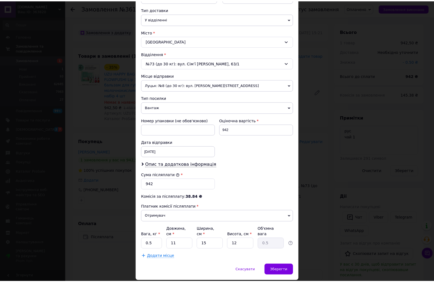
scroll to position [135, 0]
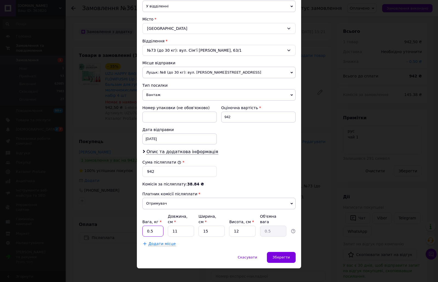
click at [152, 226] on input "0.5" at bounding box center [152, 231] width 21 height 11
type input "0.18"
type input "1"
type input "0.1"
type input "18"
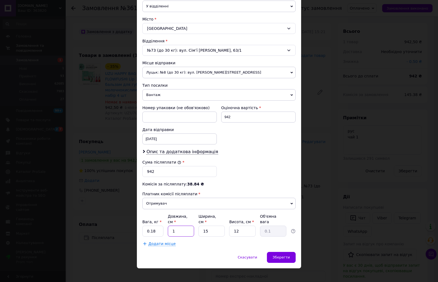
type input "0.81"
type input "18"
type input "1"
type input "0.1"
type input "17"
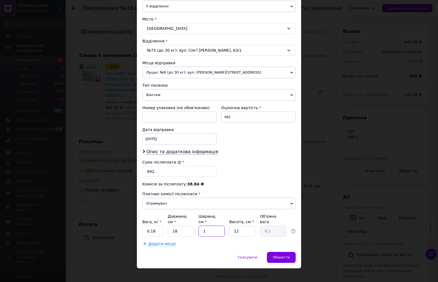
type input "0.92"
type input "17"
type input "6"
type input "0.46"
type input "6"
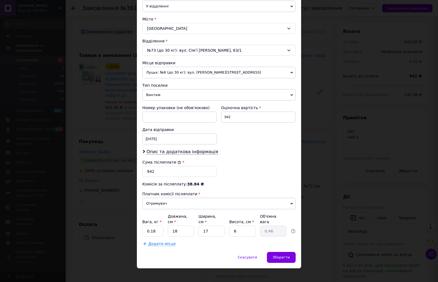
click at [210, 243] on div "Спосіб доставки Нова Пошта (безкоштовно від 2500 ₴) Платник Отримувач Відправни…" at bounding box center [219, 76] width 164 height 352
click at [279, 255] on span "Зберегти" at bounding box center [281, 257] width 17 height 4
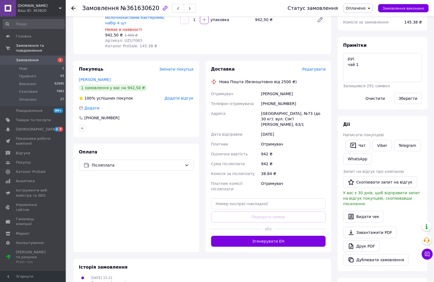
scroll to position [82, 0]
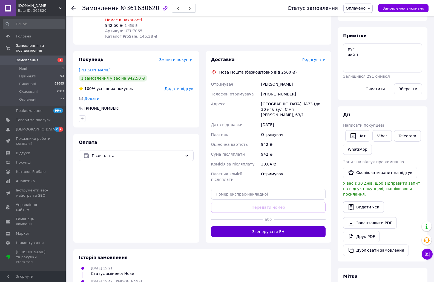
click at [269, 226] on button "Згенерувати ЕН" at bounding box center [268, 231] width 115 height 11
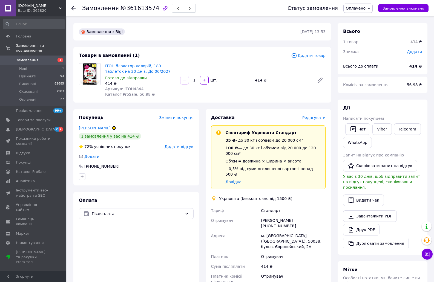
click at [311, 119] on span "Редагувати" at bounding box center [313, 117] width 23 height 4
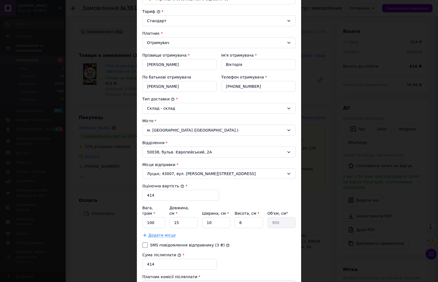
scroll to position [55, 0]
drag, startPoint x: 175, startPoint y: 216, endPoint x: 179, endPoint y: 218, distance: 4.3
click at [179, 218] on input "15" at bounding box center [183, 222] width 28 height 11
type input "16"
type input "960"
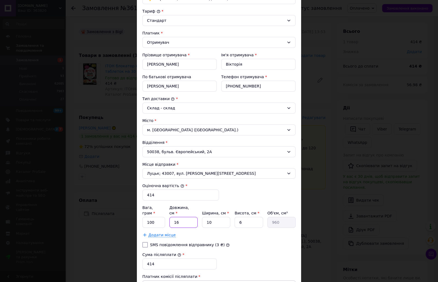
type input "16"
click at [149, 61] on input "Кудрявцева" at bounding box center [179, 64] width 74 height 11
click at [231, 64] on input "Вікторія" at bounding box center [258, 64] width 74 height 11
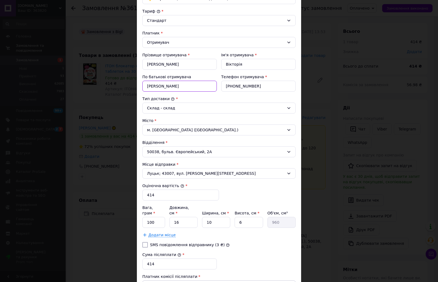
click at [153, 86] on input "Петрівна" at bounding box center [179, 86] width 74 height 11
click at [232, 86] on input "+380978133357" at bounding box center [258, 86] width 74 height 11
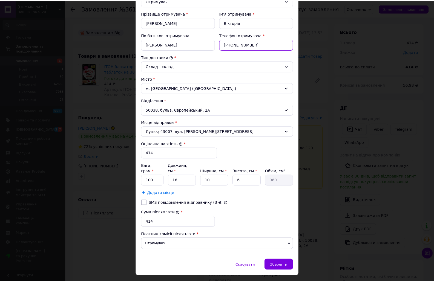
scroll to position [105, 0]
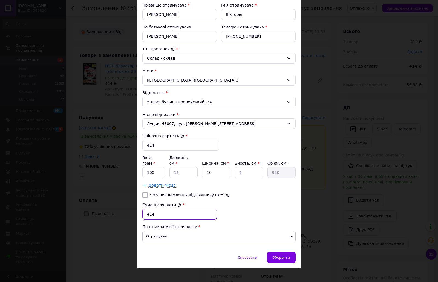
click at [149, 210] on input "414" at bounding box center [179, 214] width 74 height 11
click at [289, 252] on div "Зберегти" at bounding box center [281, 257] width 29 height 11
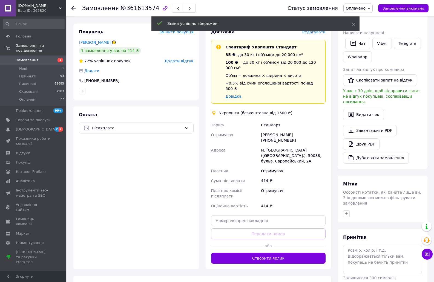
scroll to position [137, 0]
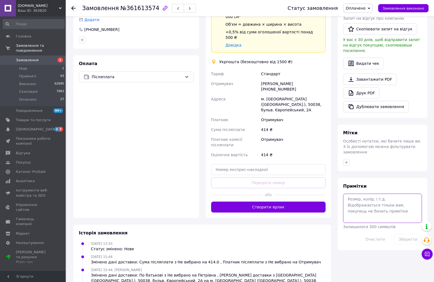
click at [349, 194] on textarea at bounding box center [382, 208] width 79 height 29
paste textarea "0505369015103"
type textarea "0505369015103"
click at [402, 234] on button "Зберегти" at bounding box center [408, 239] width 28 height 11
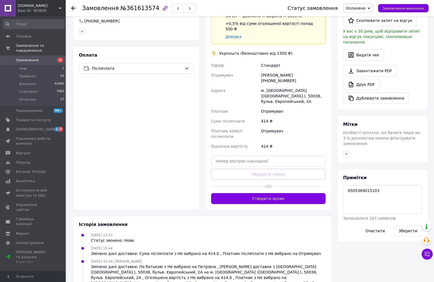
scroll to position [164, 0]
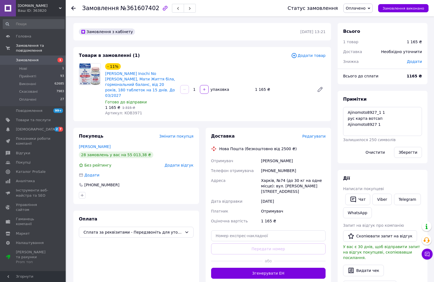
click at [317, 134] on span "Редагувати" at bounding box center [313, 136] width 23 height 4
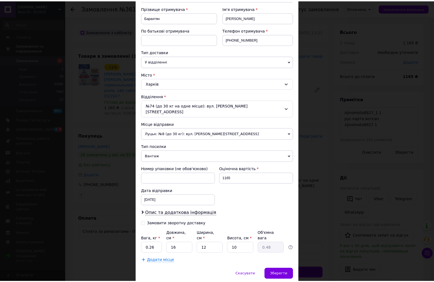
scroll to position [91, 0]
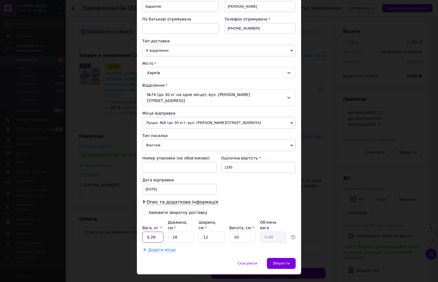
drag, startPoint x: 150, startPoint y: 225, endPoint x: 158, endPoint y: 227, distance: 8.7
click at [158, 232] on input "0.26" at bounding box center [152, 237] width 21 height 11
type input "0.18"
type input "1"
type input "0.1"
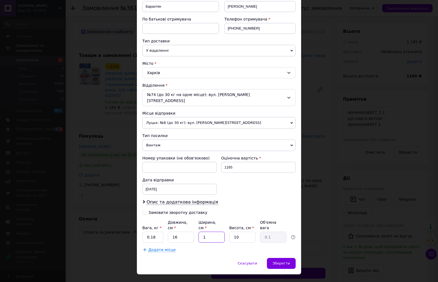
type input "10"
type input "0.4"
type input "10"
type input "6"
type input "0.24"
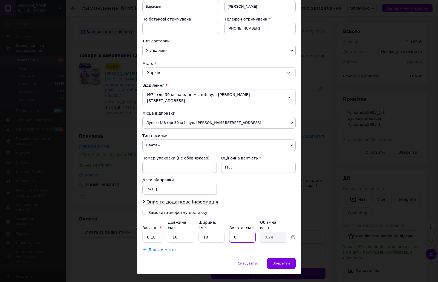
type input "6"
click at [208, 243] on div "Спосіб доставки Нова Пошта (безкоштовно від 2500 ₴) Платник Отримувач Відправни…" at bounding box center [219, 101] width 164 height 313
click at [278, 261] on span "Зберегти" at bounding box center [281, 263] width 17 height 4
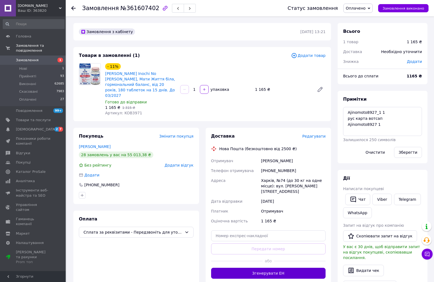
click at [265, 268] on button "Згенерувати ЕН" at bounding box center [268, 273] width 115 height 11
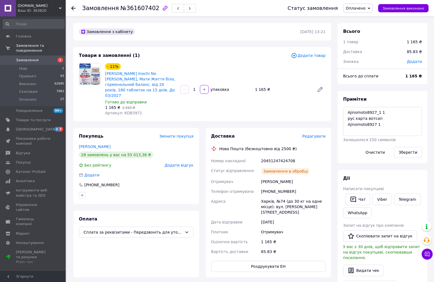
scroll to position [5, 0]
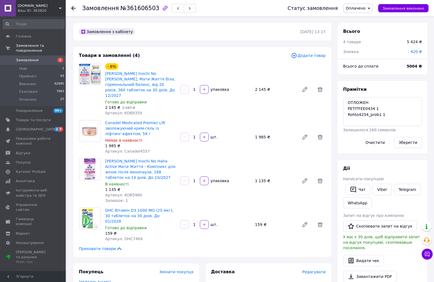
scroll to position [80, 0]
click at [360, 108] on textarea "ОТЛОЖЕН PETITFEE0434 1 Rohto4254_prob1 1" at bounding box center [382, 111] width 79 height 29
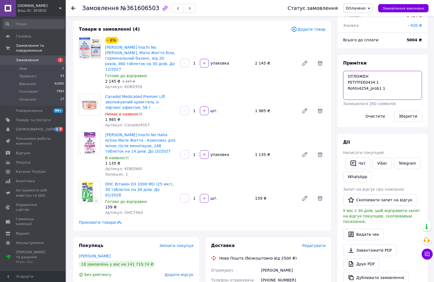
scroll to position [0, 0]
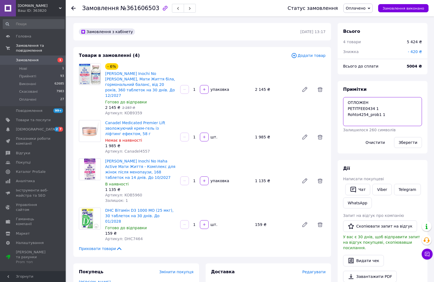
click at [356, 117] on textarea "ОТЛОЖЕН PETITFEE0434 1 Rohto4254_prob1 1" at bounding box center [382, 111] width 79 height 29
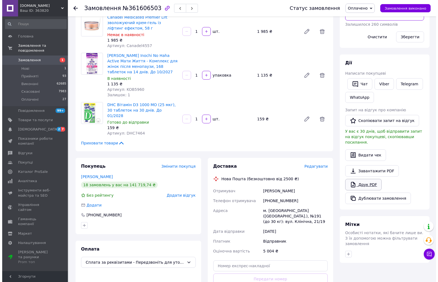
scroll to position [137, 0]
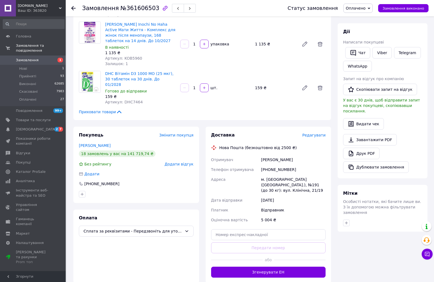
click at [318, 133] on span "Редагувати" at bounding box center [313, 135] width 23 height 4
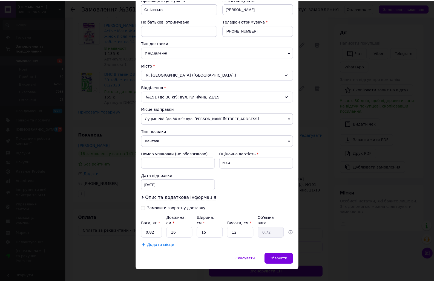
scroll to position [91, 0]
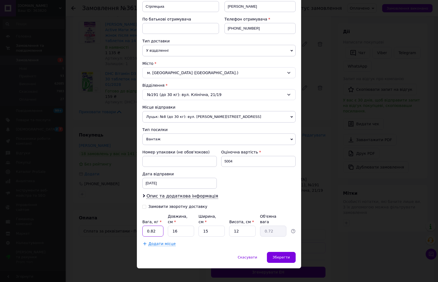
click at [158, 226] on input "0.82" at bounding box center [152, 231] width 21 height 11
type input "0.66"
type input "1"
type input "0.1"
type input "17"
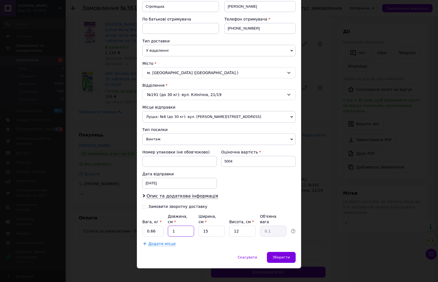
type input "0.77"
type input "17"
type input "1"
type input "0.1"
type input "14"
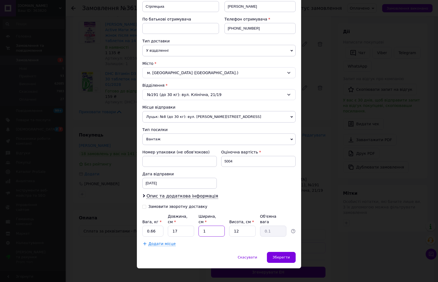
type input "0.71"
type input "14"
type input "1"
type input "0.1"
type input "15"
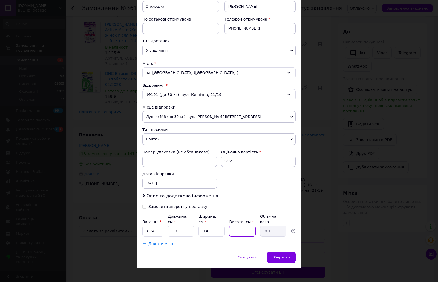
type input "0.89"
type input "15"
click at [213, 245] on div "Спосіб доставки Нова Пошта (безкоштовно від 2500 ₴) Платник Відправник Отримува…" at bounding box center [219, 98] width 164 height 307
click at [285, 255] on span "Зберегти" at bounding box center [281, 257] width 17 height 4
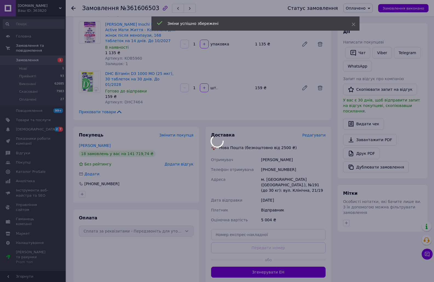
scroll to position [93, 0]
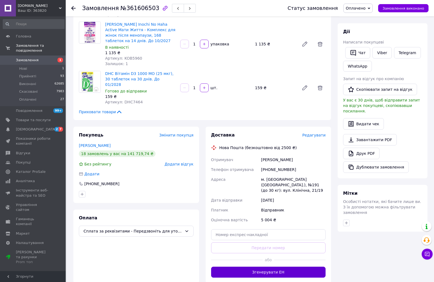
click at [271, 267] on button "Згенерувати ЕН" at bounding box center [268, 272] width 115 height 11
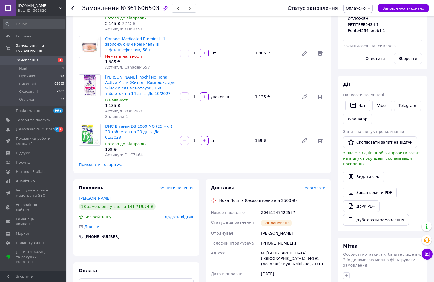
scroll to position [0, 0]
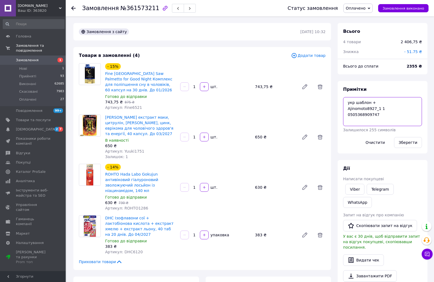
click at [362, 116] on textarea "укр шаблон + Ajinomoto8927_1 1 0505368909747" at bounding box center [382, 111] width 79 height 29
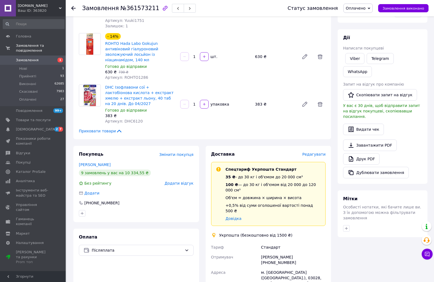
scroll to position [219, 0]
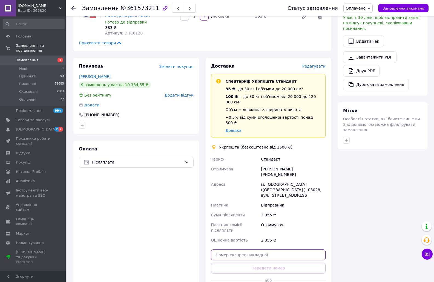
click at [251, 250] on input "text" at bounding box center [268, 255] width 115 height 11
paste input "0505368909747"
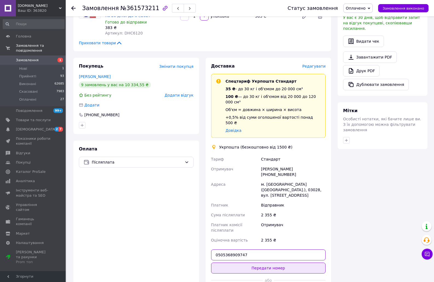
type input "0505368909747"
click at [258, 263] on button "Передати номер" at bounding box center [268, 268] width 115 height 11
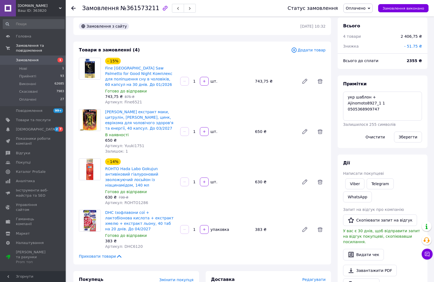
scroll to position [0, 0]
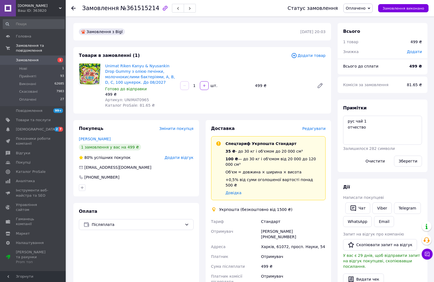
click at [139, 101] on span "Артикул: UNIMAT0965" at bounding box center [127, 100] width 44 height 4
copy span "UNIMAT0965"
click at [315, 128] on span "Редагувати" at bounding box center [313, 128] width 23 height 4
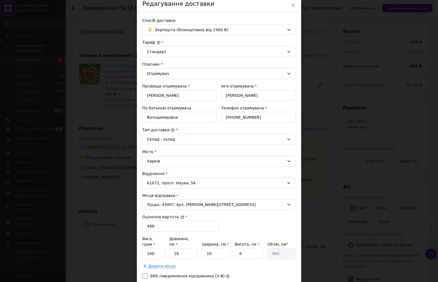
scroll to position [55, 0]
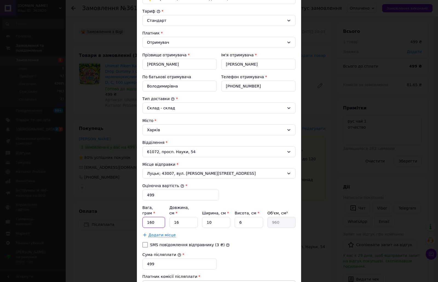
drag, startPoint x: 147, startPoint y: 217, endPoint x: 154, endPoint y: 219, distance: 7.4
click at [154, 219] on input "160" at bounding box center [153, 222] width 23 height 11
type input "155"
type input "1"
type input "60"
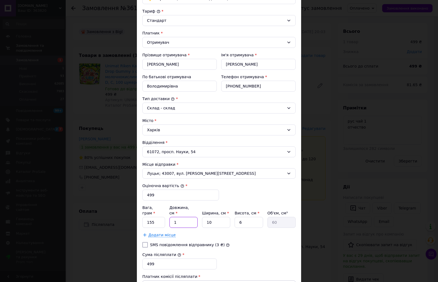
type input "16"
type input "960"
type input "1"
type input "96"
type input "10"
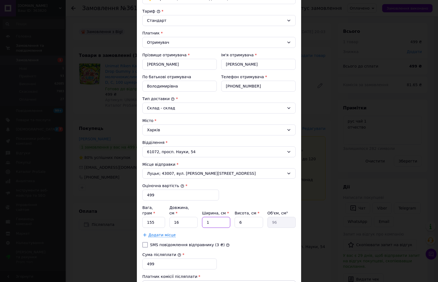
type input "960"
click at [244, 242] on div "SMS повідомлення відправнику (3 ₴)" at bounding box center [218, 244] width 155 height 5
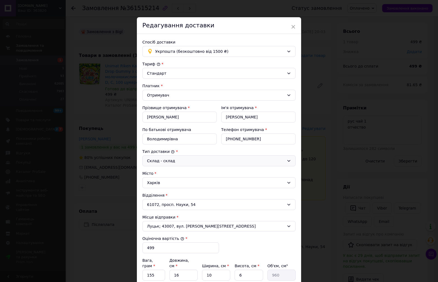
scroll to position [0, 0]
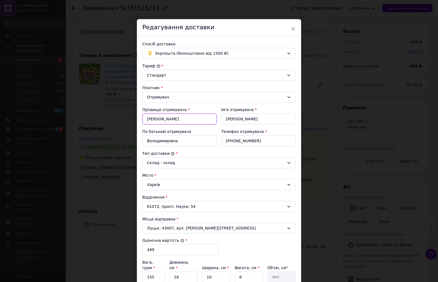
click at [156, 119] on input "[PERSON_NAME]" at bounding box center [179, 119] width 74 height 11
click at [230, 120] on input "[PERSON_NAME]" at bounding box center [258, 119] width 74 height 11
click at [154, 143] on input "Володимирівна" at bounding box center [179, 140] width 74 height 11
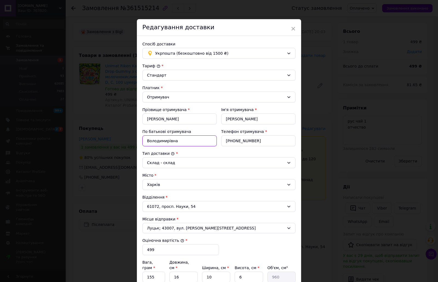
click at [154, 143] on input "Володимирівна" at bounding box center [179, 140] width 74 height 11
click at [238, 141] on input "[PHONE_NUMBER]" at bounding box center [258, 140] width 74 height 11
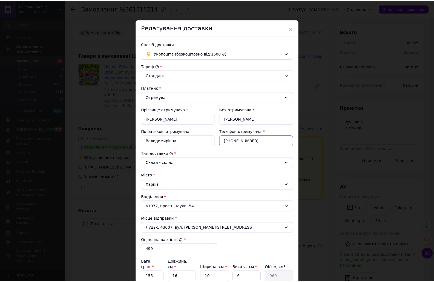
scroll to position [105, 0]
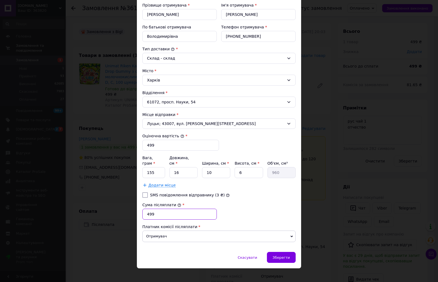
click at [149, 211] on input "499" at bounding box center [179, 214] width 74 height 11
click at [287, 256] on span "Зберегти" at bounding box center [281, 258] width 17 height 4
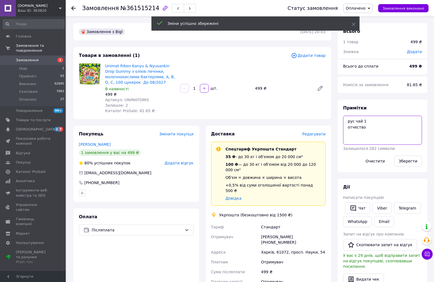
click at [365, 127] on textarea "рус чай 1 отчество" at bounding box center [382, 130] width 79 height 29
paste textarea "0505369007828"
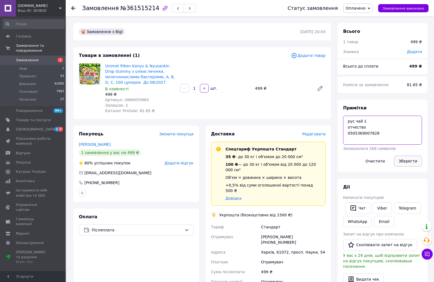
type textarea "рус чай 1 отчество 0505369007828"
click at [402, 162] on button "Зберегти" at bounding box center [408, 161] width 28 height 11
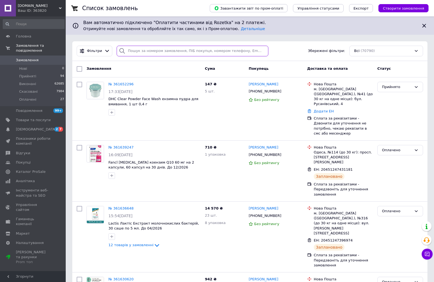
click at [151, 51] on input "search" at bounding box center [192, 51] width 151 height 11
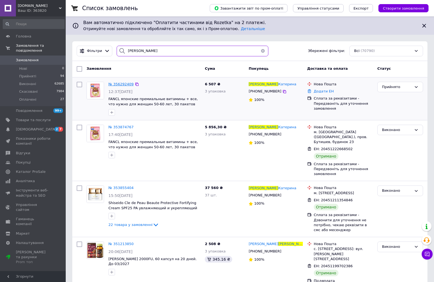
type input "[PERSON_NAME]"
click at [124, 85] on span "№ 356292409" at bounding box center [120, 84] width 25 height 4
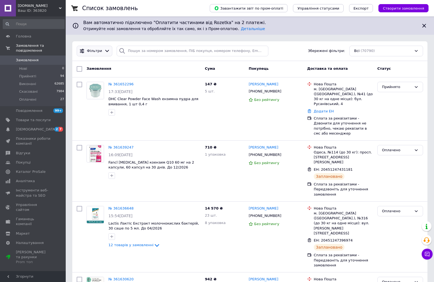
click at [105, 51] on icon at bounding box center [107, 51] width 4 height 2
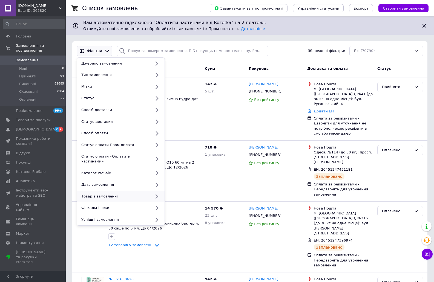
click at [88, 194] on div "Товар в замовленні" at bounding box center [115, 196] width 72 height 5
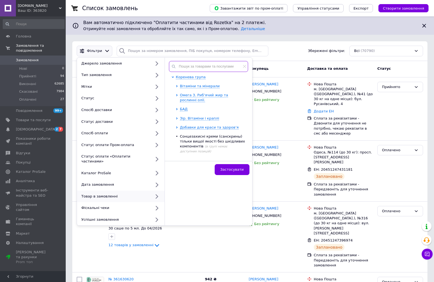
click at [188, 66] on input "text" at bounding box center [208, 66] width 79 height 11
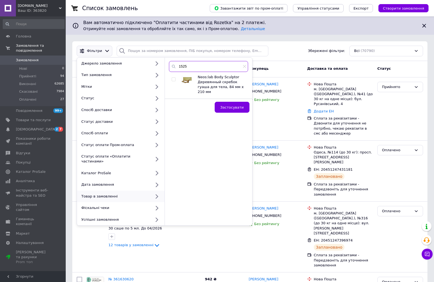
type input "1525"
click at [173, 79] on input "checkbox" at bounding box center [174, 80] width 4 height 4
checkbox input "true"
click at [232, 105] on span "Застосувати" at bounding box center [231, 107] width 23 height 4
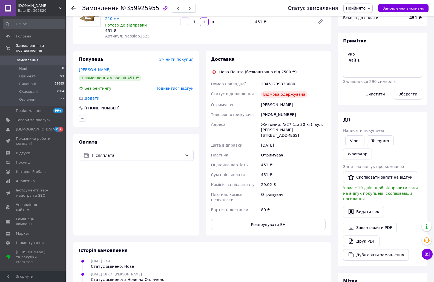
scroll to position [57, 0]
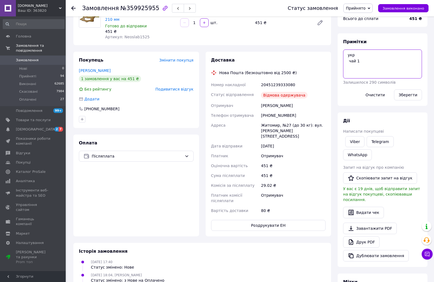
click at [372, 65] on textarea "укр чай 1" at bounding box center [382, 64] width 79 height 29
type textarea "укр чай 1 Оформил возврат"
click at [408, 98] on button "Зберегти" at bounding box center [408, 94] width 28 height 11
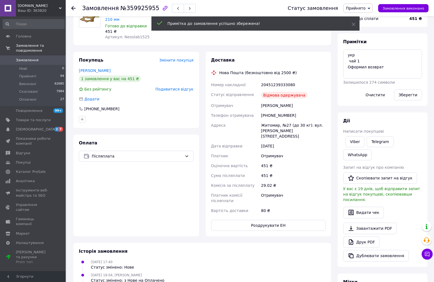
scroll to position [13, 0]
click at [273, 101] on div "[PERSON_NAME]" at bounding box center [293, 106] width 67 height 10
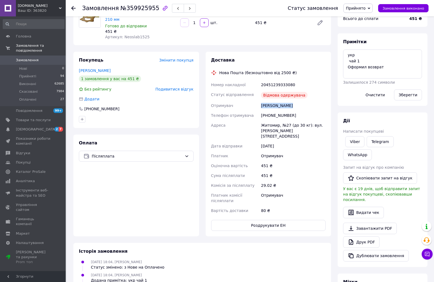
copy div "[PERSON_NAME]"
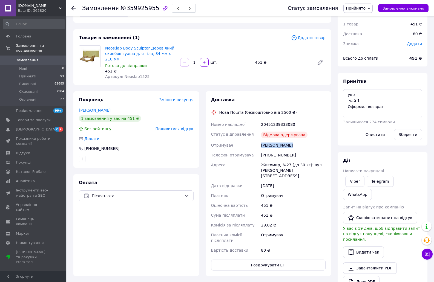
scroll to position [27, 0]
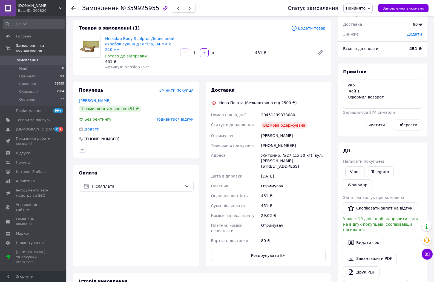
click at [143, 6] on span "№359925955" at bounding box center [139, 8] width 39 height 7
copy span "359925955"
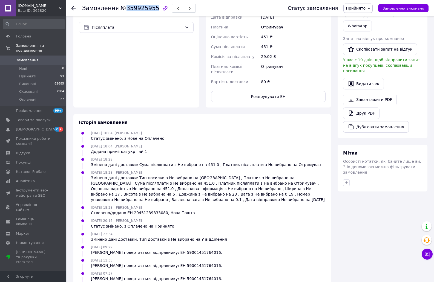
scroll to position [194, 0]
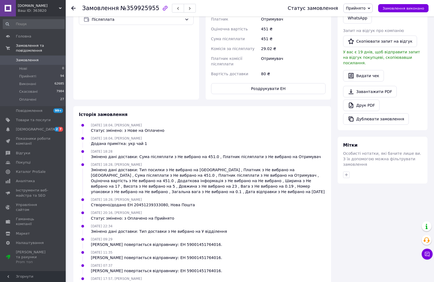
click at [178, 268] on div "[PERSON_NAME] повертається відправнику: ЕН 59001451764016." at bounding box center [156, 270] width 131 height 5
copy div "59001451764016"
click at [150, 202] on div "Створено/додано ЕН 20451239333080, Нова Пошта" at bounding box center [143, 204] width 104 height 5
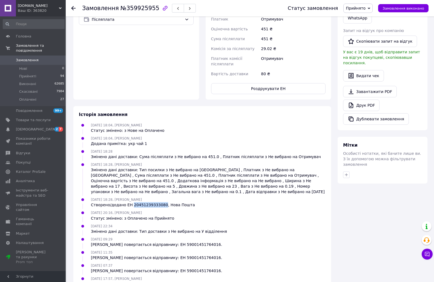
copy div "20451239333080"
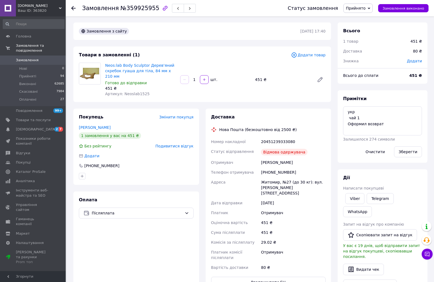
scroll to position [0, 0]
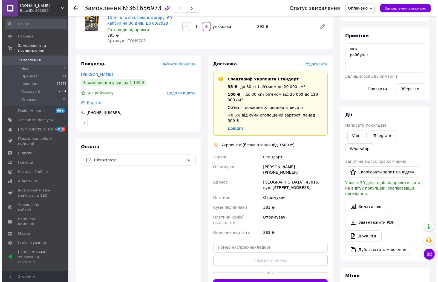
scroll to position [55, 0]
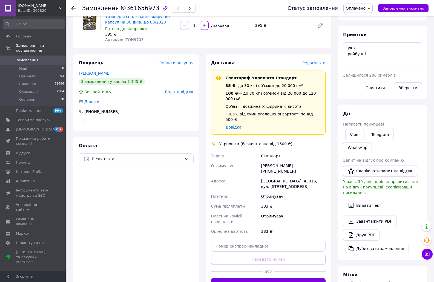
click at [317, 62] on span "Редагувати" at bounding box center [313, 63] width 23 height 4
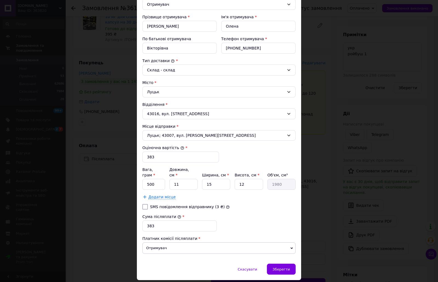
scroll to position [105, 0]
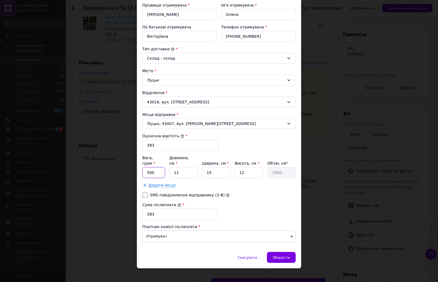
click at [149, 167] on input "500" at bounding box center [153, 172] width 23 height 11
type input "80"
type input "1"
type input "180"
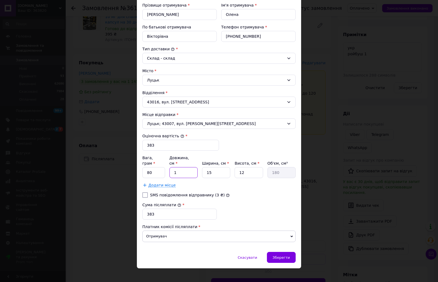
type input "16"
type input "2880"
type input "16"
type input "1"
type input "192"
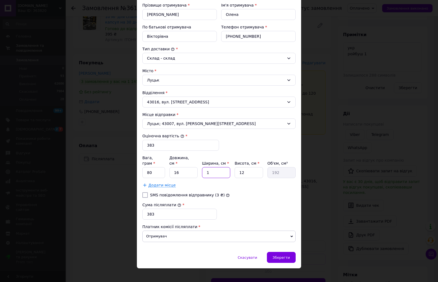
type input "10"
type input "1920"
type input "10"
type input "6"
type input "960"
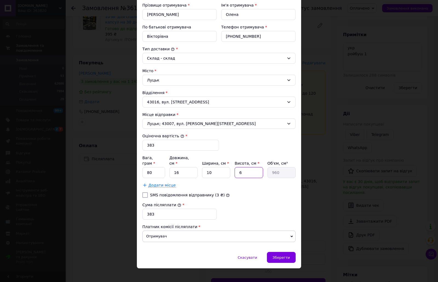
type input "6"
click at [245, 192] on div "SMS повідомлення відправнику (3 ₴)" at bounding box center [218, 194] width 155 height 5
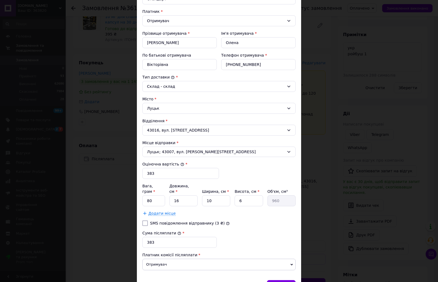
scroll to position [50, 0]
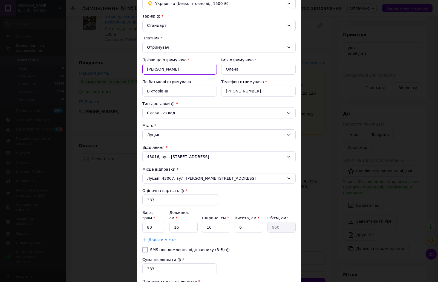
click at [156, 69] on input "Понкратова" at bounding box center [179, 69] width 74 height 11
click at [232, 69] on input "Олена" at bounding box center [258, 69] width 74 height 11
click at [153, 89] on input "Вікторівна" at bounding box center [179, 91] width 74 height 11
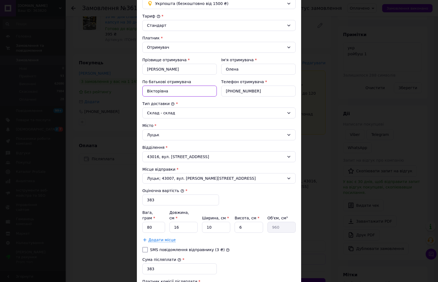
click at [153, 89] on input "Вікторівна" at bounding box center [179, 91] width 74 height 11
click at [229, 92] on input "+380665156781" at bounding box center [258, 91] width 74 height 11
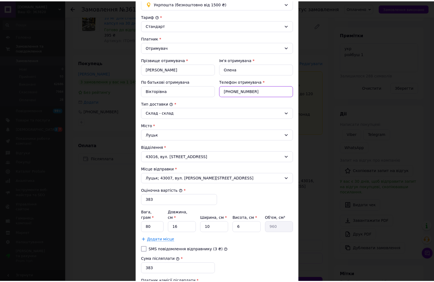
scroll to position [77, 0]
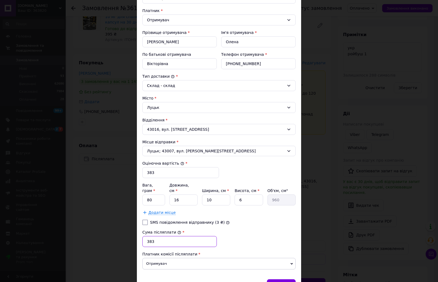
click at [148, 236] on input "383" at bounding box center [179, 241] width 74 height 11
click at [282, 279] on div "Зберегти" at bounding box center [281, 284] width 29 height 11
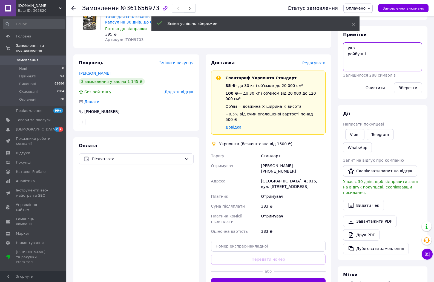
click at [372, 58] on textarea "укр ройбуш 1" at bounding box center [382, 56] width 79 height 29
paste textarea "0505369033799"
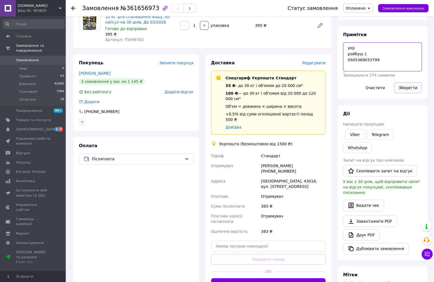
type textarea "укр ройбуш 1 0505369033799"
click at [413, 89] on button "Зберегти" at bounding box center [408, 87] width 28 height 11
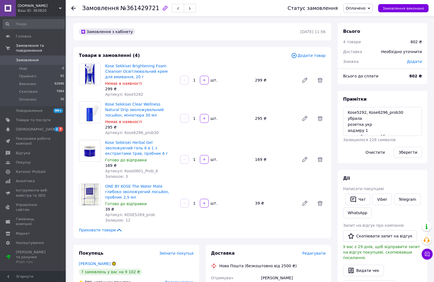
click at [136, 170] on span "Артикул: Kose0601_Prob_6" at bounding box center [131, 171] width 53 height 4
copy span "Kose0601_Prob_6"
click at [138, 218] on div "Залишок: 12" at bounding box center [140, 220] width 71 height 5
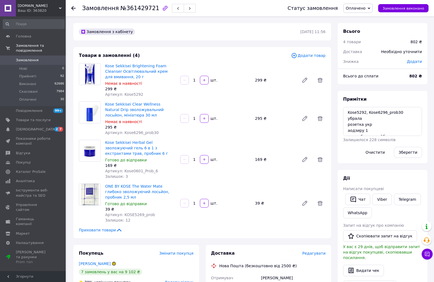
click at [139, 213] on span "Артикул: KOSE5269_prob" at bounding box center [130, 215] width 50 height 4
copy span "KOSE5269_prob"
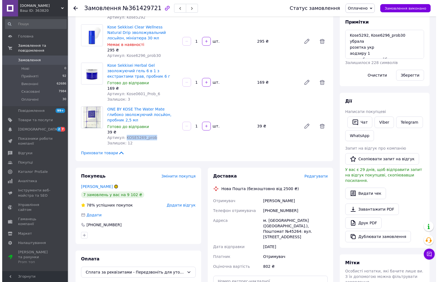
scroll to position [82, 0]
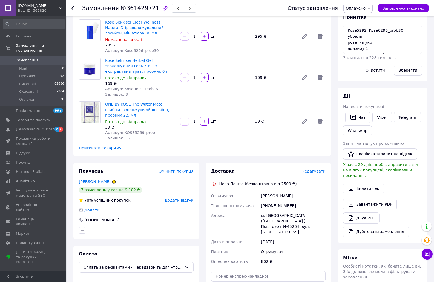
click at [318, 169] on span "Редагувати" at bounding box center [313, 171] width 23 height 4
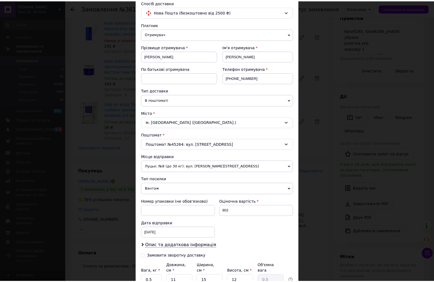
scroll to position [91, 0]
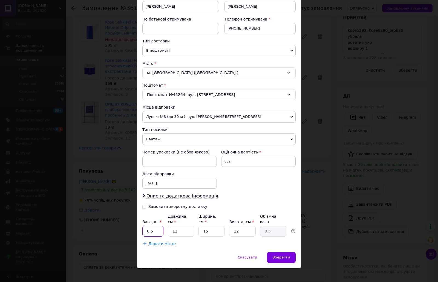
click at [151, 226] on input "0.5" at bounding box center [152, 231] width 21 height 11
type input "0.17"
type input "1"
type input "0.1"
type input "18"
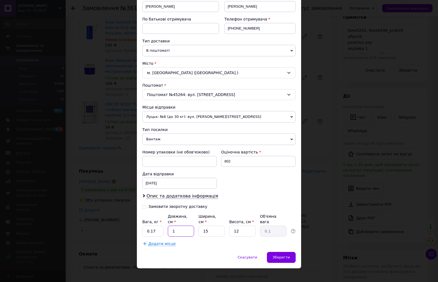
type input "0.81"
type input "18"
type input "1"
type input "0.1"
type input "17"
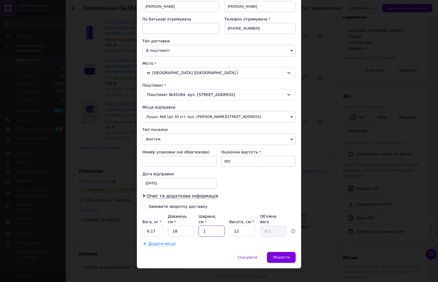
type input "0.92"
type input "17"
type input "6"
type input "0.46"
type input "6"
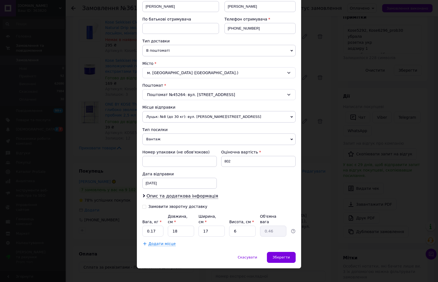
click at [202, 245] on div "Спосіб доставки Нова Пошта (безкоштовно від 2500 ₴) Платник Отримувач Відправни…" at bounding box center [219, 98] width 164 height 307
click at [282, 255] on span "Зберегти" at bounding box center [281, 257] width 17 height 4
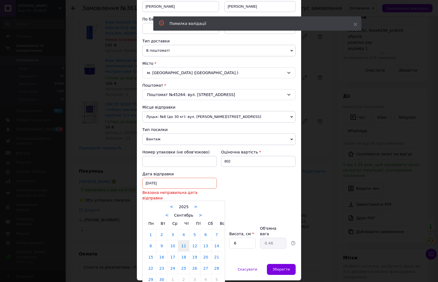
click at [173, 180] on div "[DATE] < 2025 > < Сентябрь > Пн Вт Ср Чт Пт Сб Вс 1 2 3 4 5 6 7 8 9 10 11 12 13…" at bounding box center [179, 183] width 74 height 11
click at [195, 240] on link "12" at bounding box center [194, 245] width 11 height 11
type input "[DATE]"
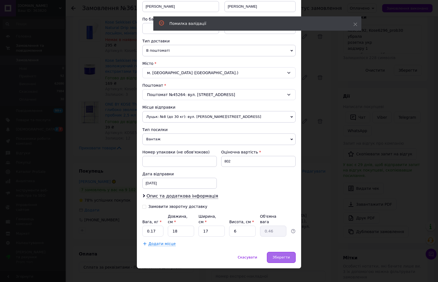
click at [283, 255] on span "Зберегти" at bounding box center [281, 257] width 17 height 4
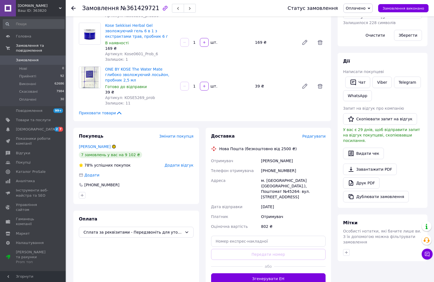
scroll to position [137, 0]
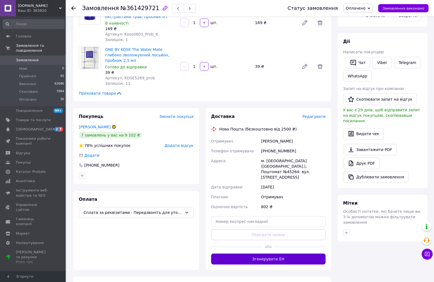
click at [264, 254] on button "Згенерувати ЕН" at bounding box center [268, 259] width 115 height 11
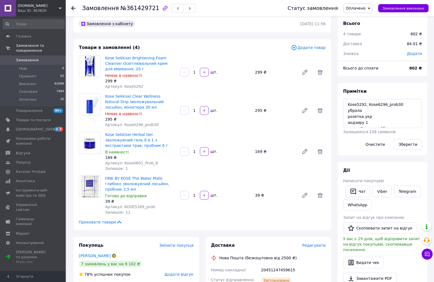
scroll to position [0, 0]
